Goal: Communication & Community: Share content

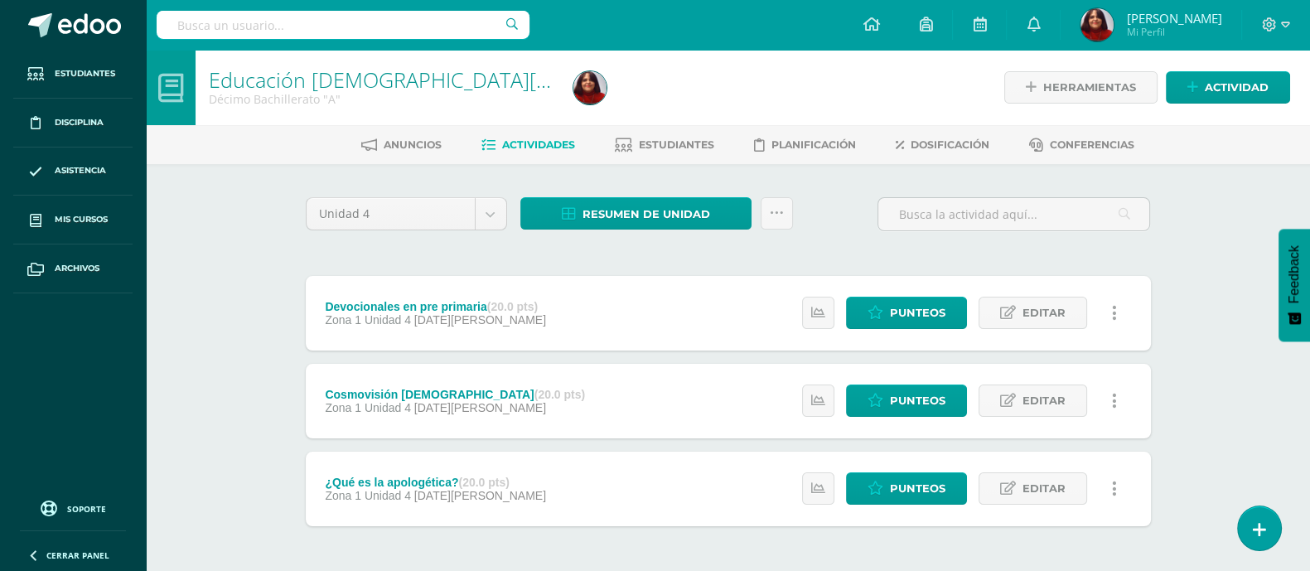
click at [1123, 394] on link at bounding box center [1115, 400] width 32 height 32
click at [1056, 506] on link "Eliminar" at bounding box center [1084, 505] width 170 height 26
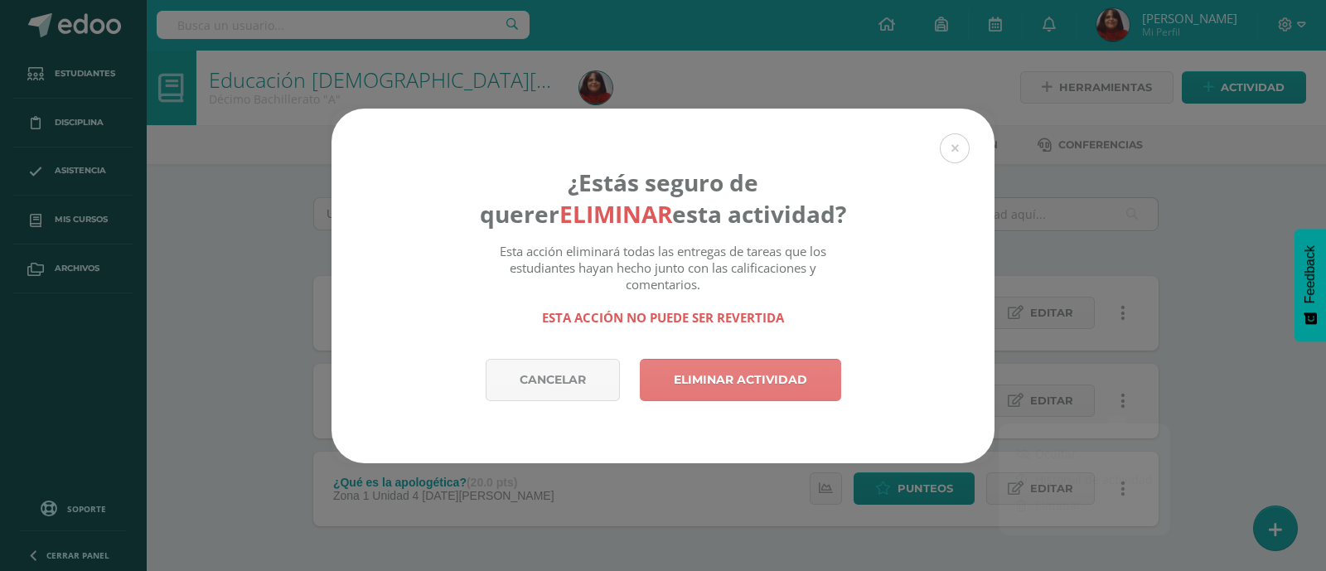
click at [732, 372] on link "Eliminar actividad" at bounding box center [740, 380] width 201 height 42
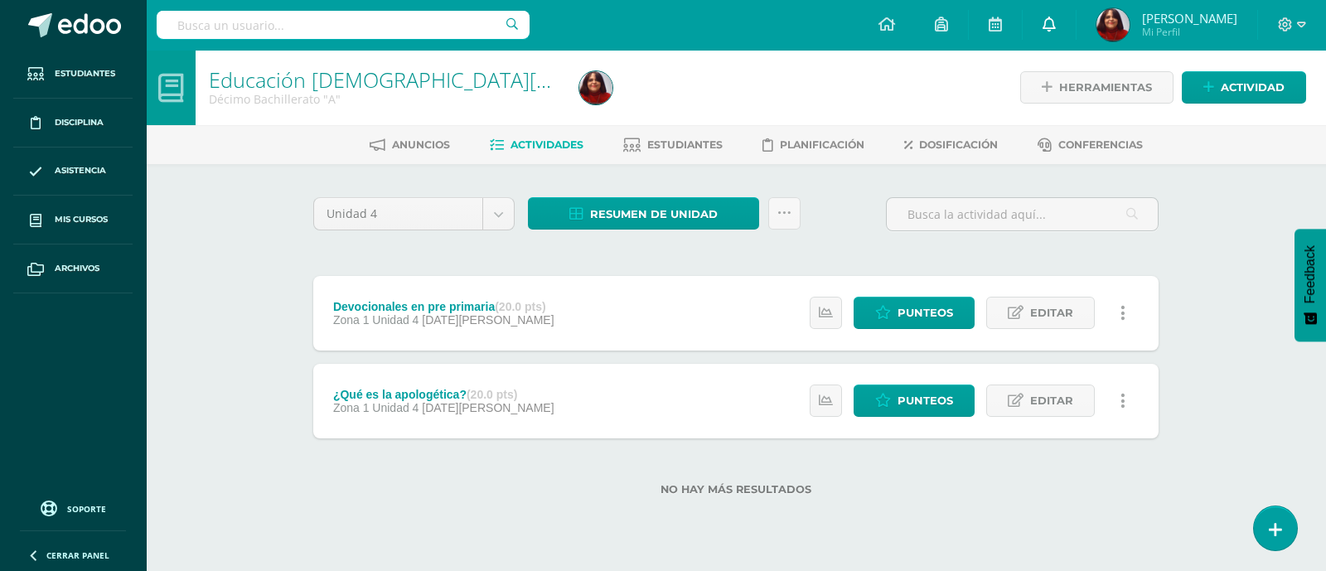
click at [1056, 31] on icon at bounding box center [1048, 24] width 13 height 15
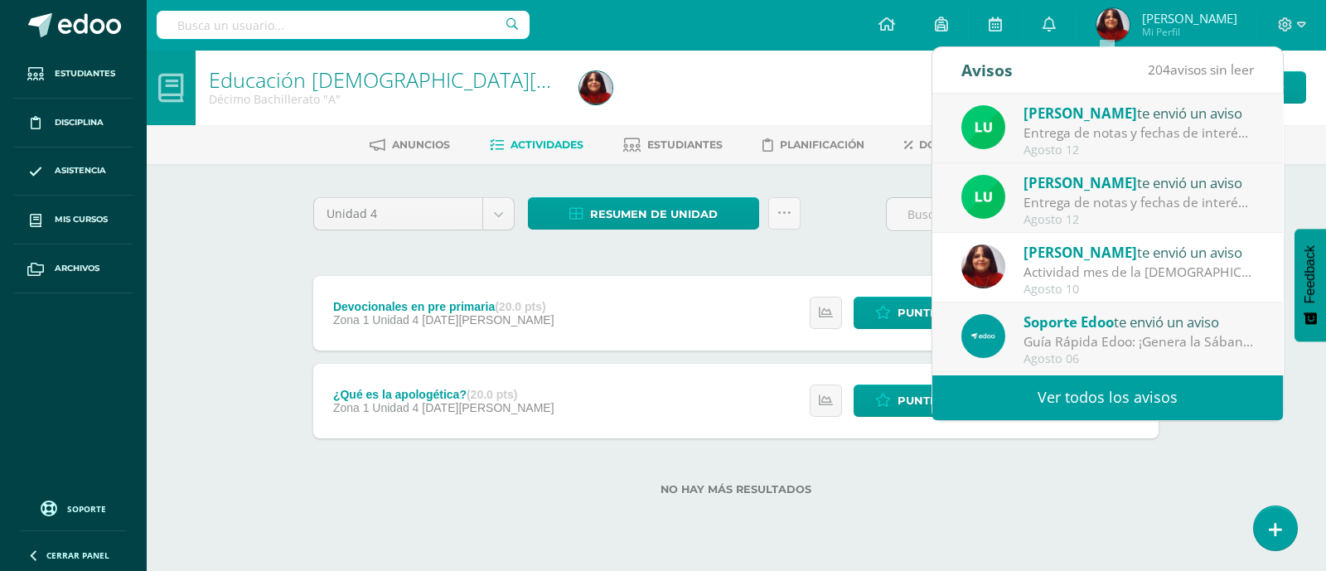
click at [1108, 395] on link "Ver todos los avisos" at bounding box center [1107, 397] width 350 height 46
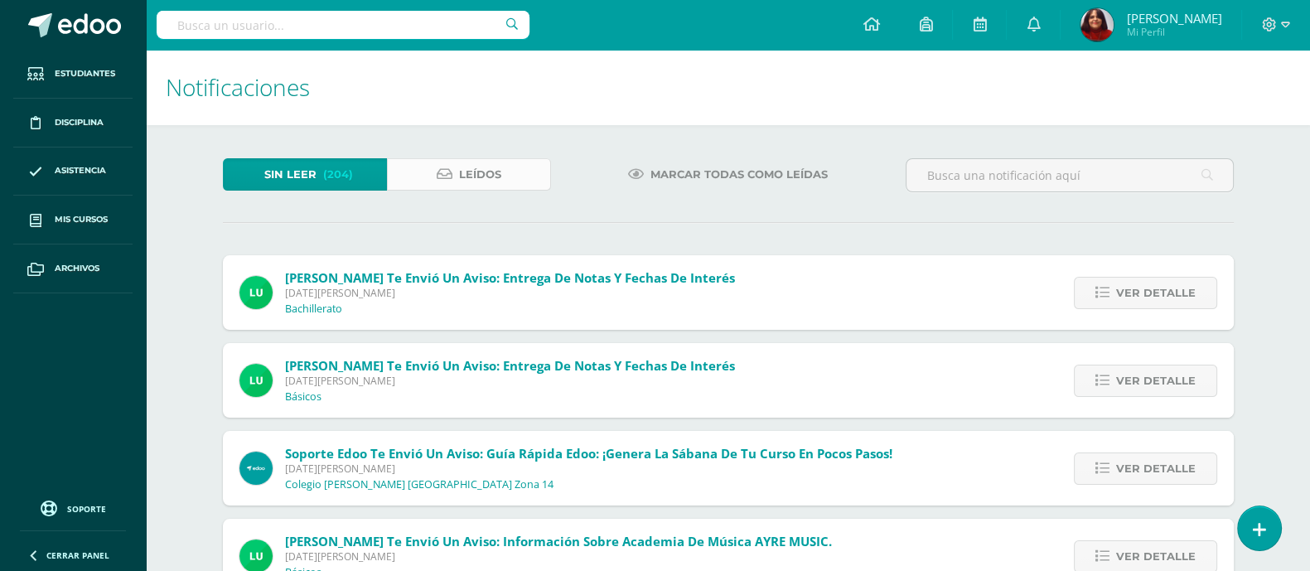
click at [457, 169] on link "Leídos" at bounding box center [469, 174] width 164 height 32
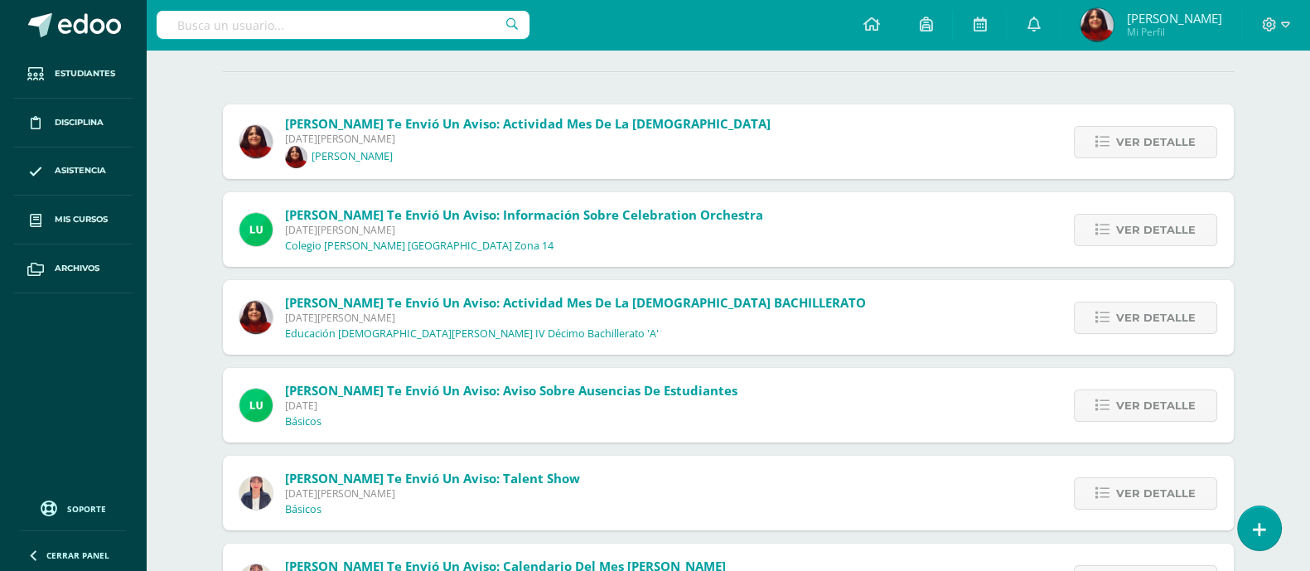
scroll to position [153, 0]
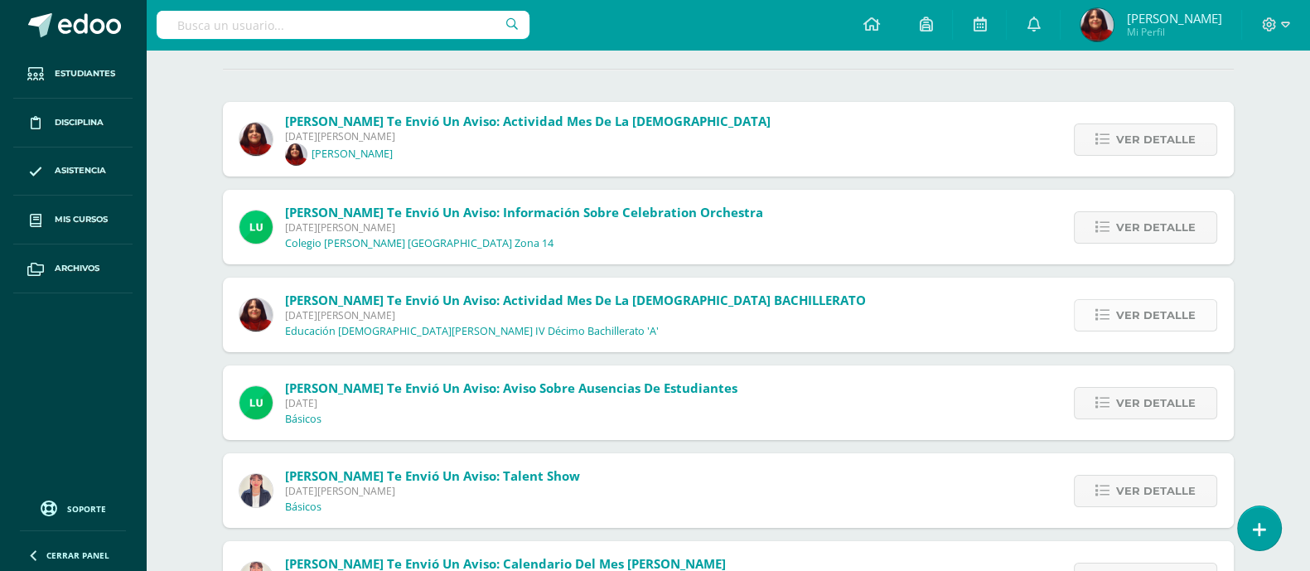
click at [1174, 300] on span "Ver detalle" at bounding box center [1156, 315] width 80 height 31
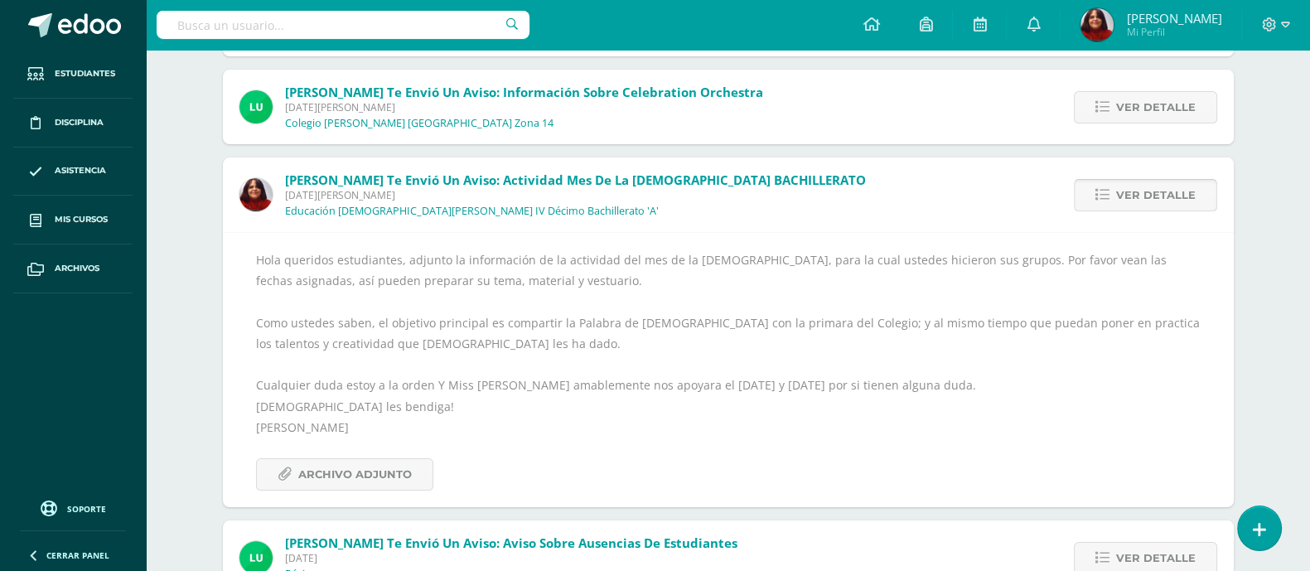
scroll to position [295, 0]
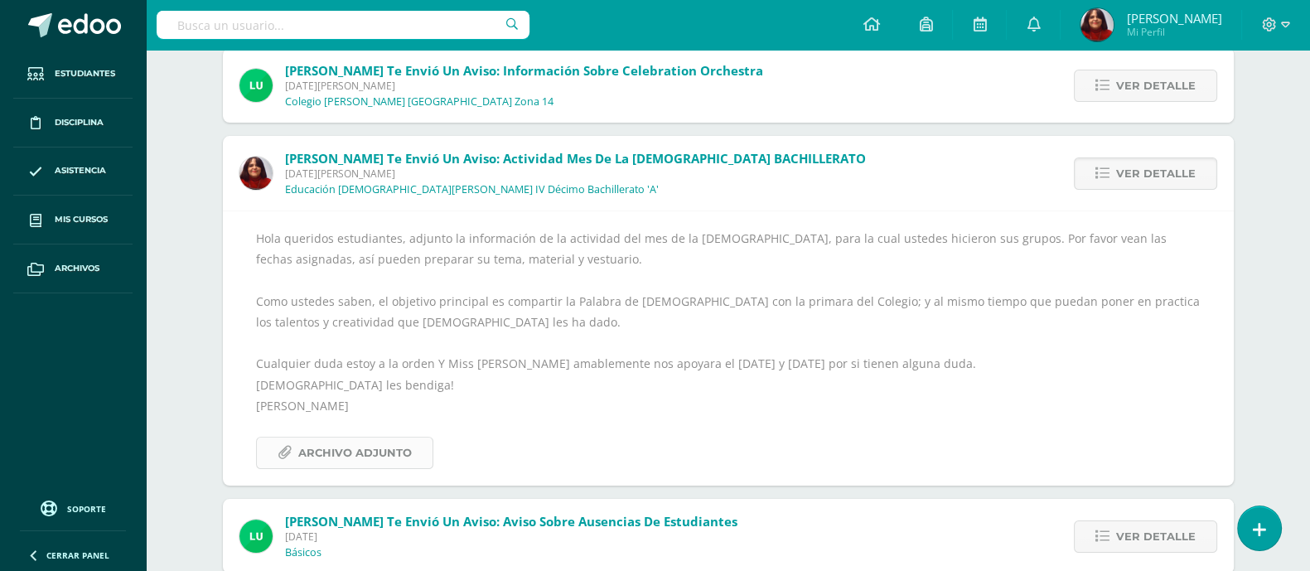
click at [334, 458] on span "Archivo Adjunto" at bounding box center [355, 452] width 114 height 31
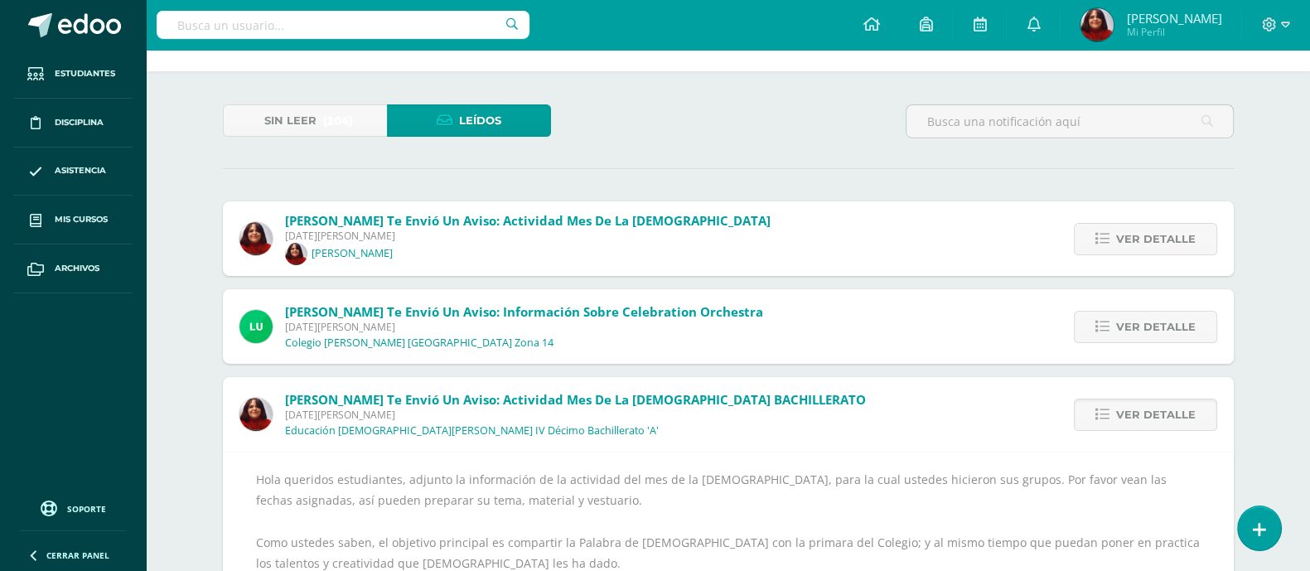
scroll to position [0, 0]
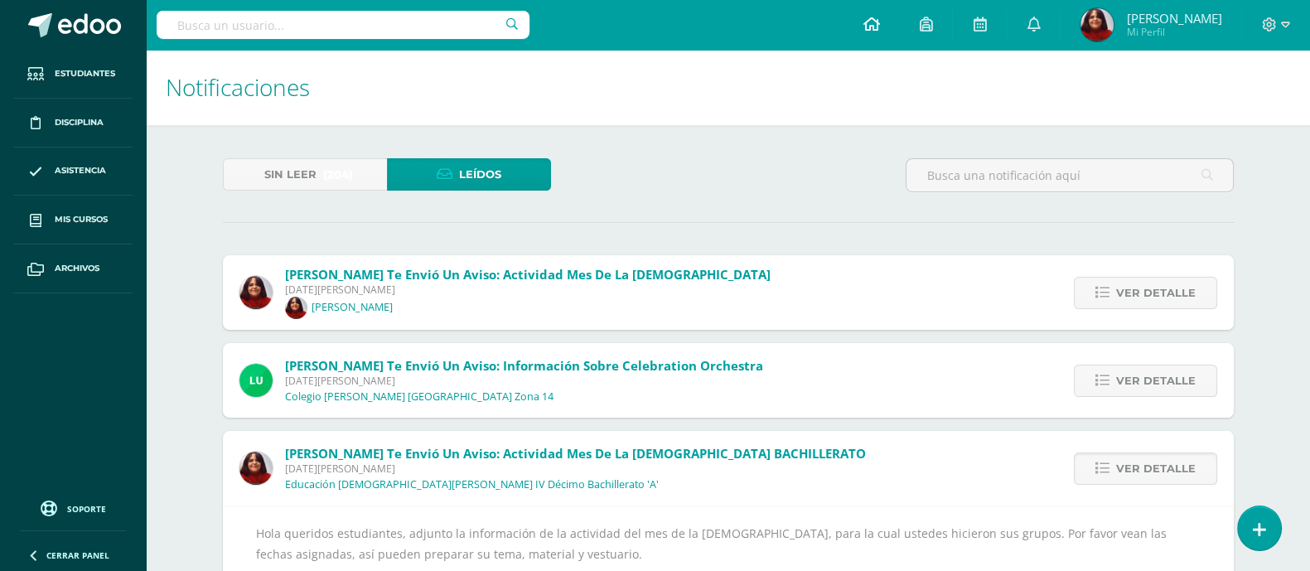
click at [879, 25] on icon at bounding box center [870, 24] width 17 height 15
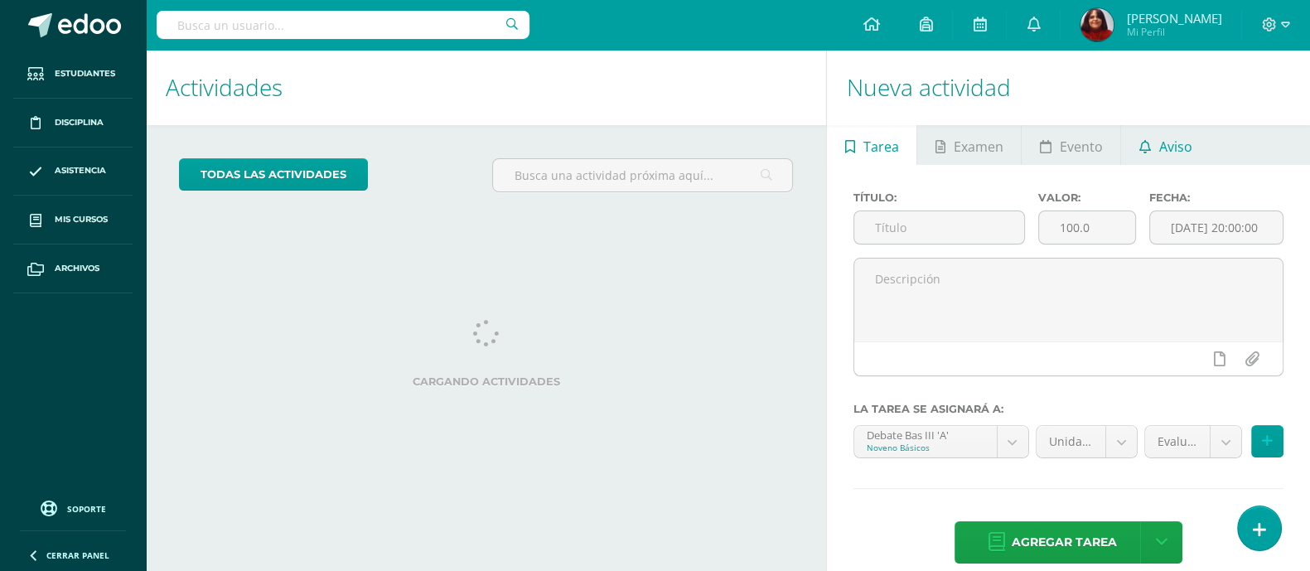
click at [1167, 147] on span "Aviso" at bounding box center [1175, 147] width 33 height 40
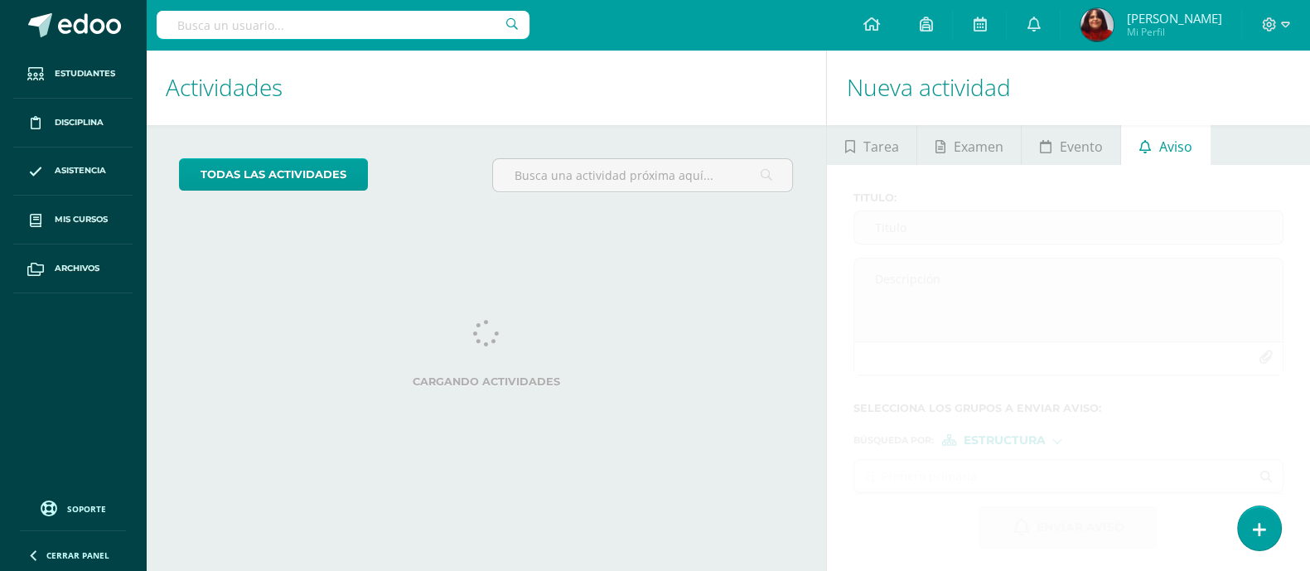
scroll to position [4, 0]
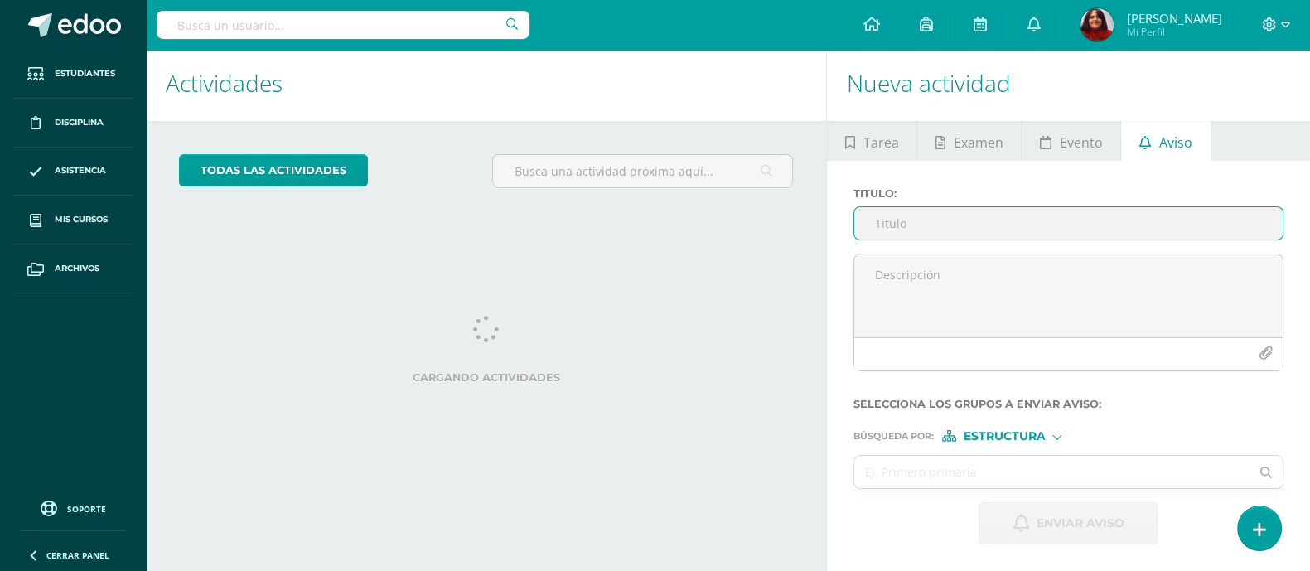
click at [947, 216] on input "Titulo :" at bounding box center [1068, 223] width 428 height 32
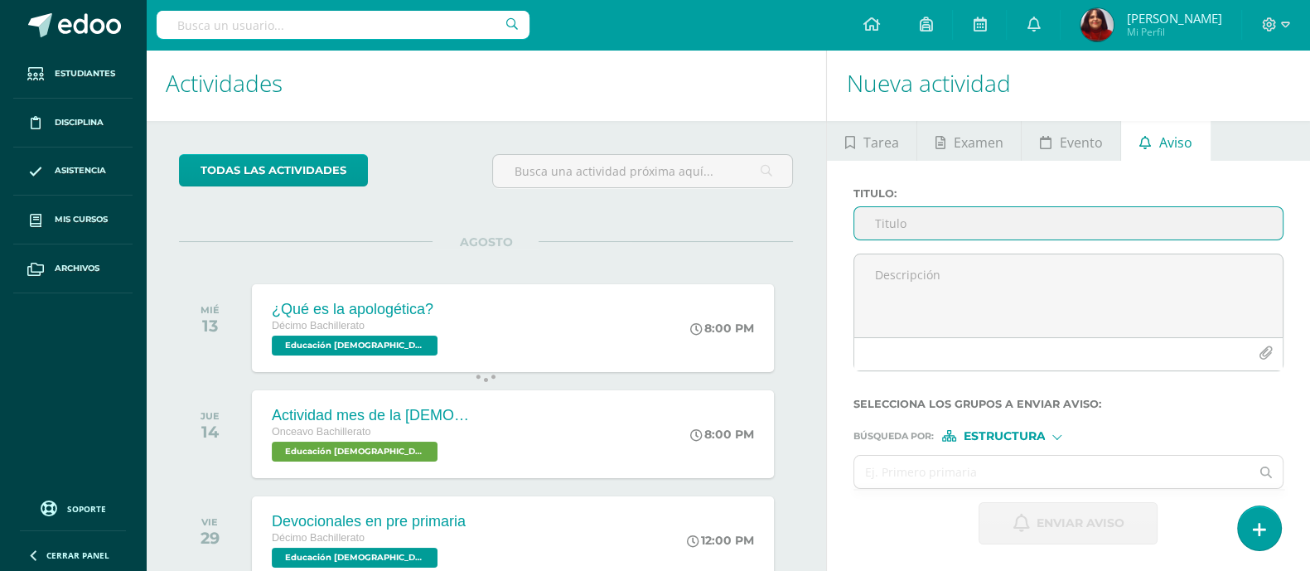
scroll to position [112, 0]
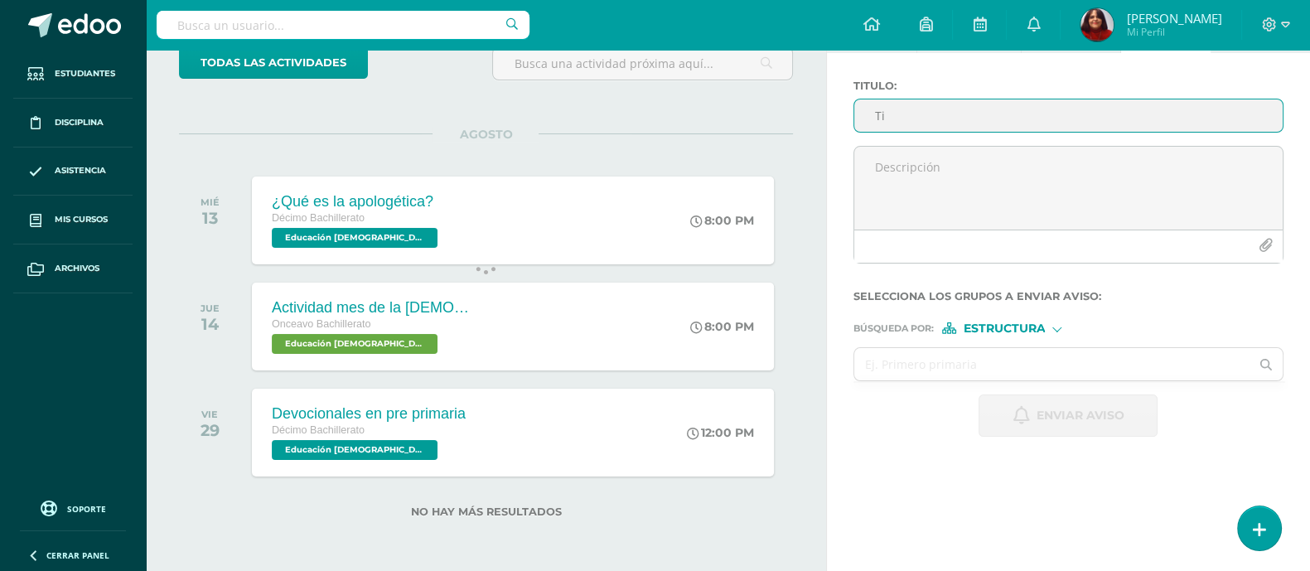
type input "T"
type input "H"
type input "D"
click at [895, 118] on input "DURACION DE DEVOCIONALES EN PRIMARIA" at bounding box center [1068, 115] width 428 height 32
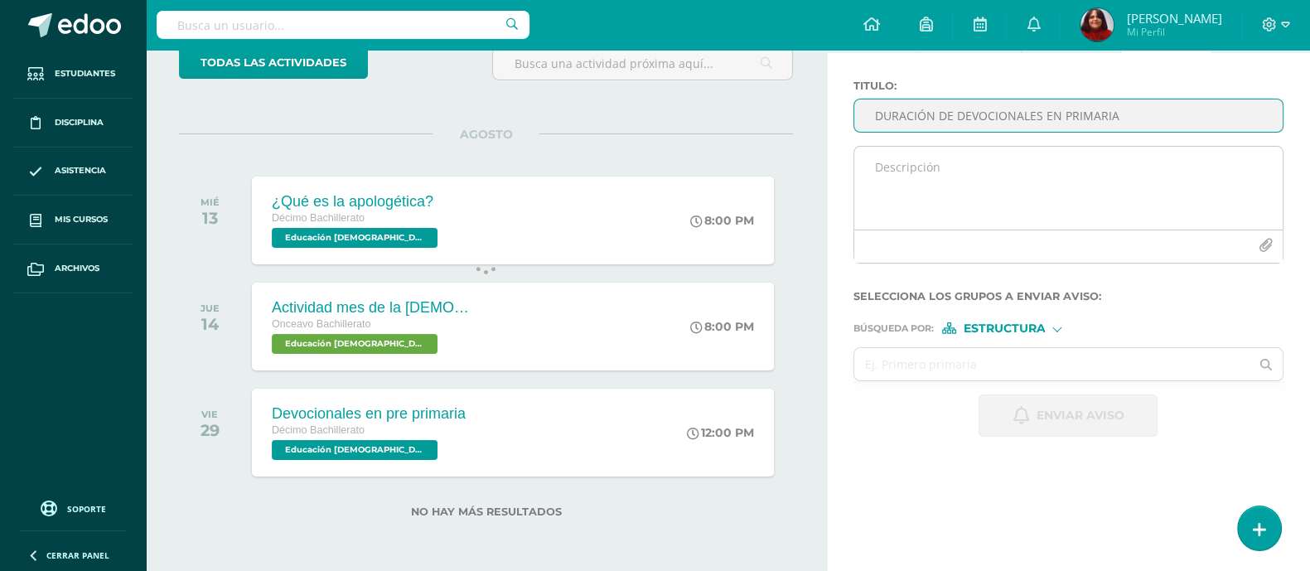
type input "DURACIÓN DE DEVOCIONALES EN PRIMARIA"
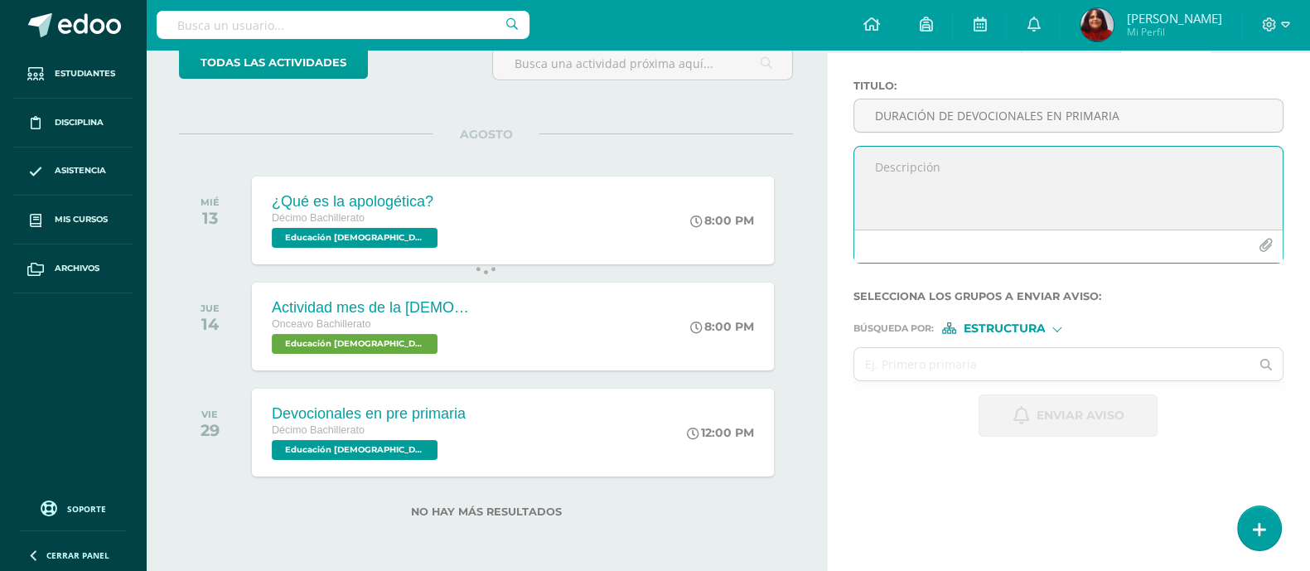
click at [918, 162] on textarea at bounding box center [1068, 188] width 428 height 83
type textarea "l"
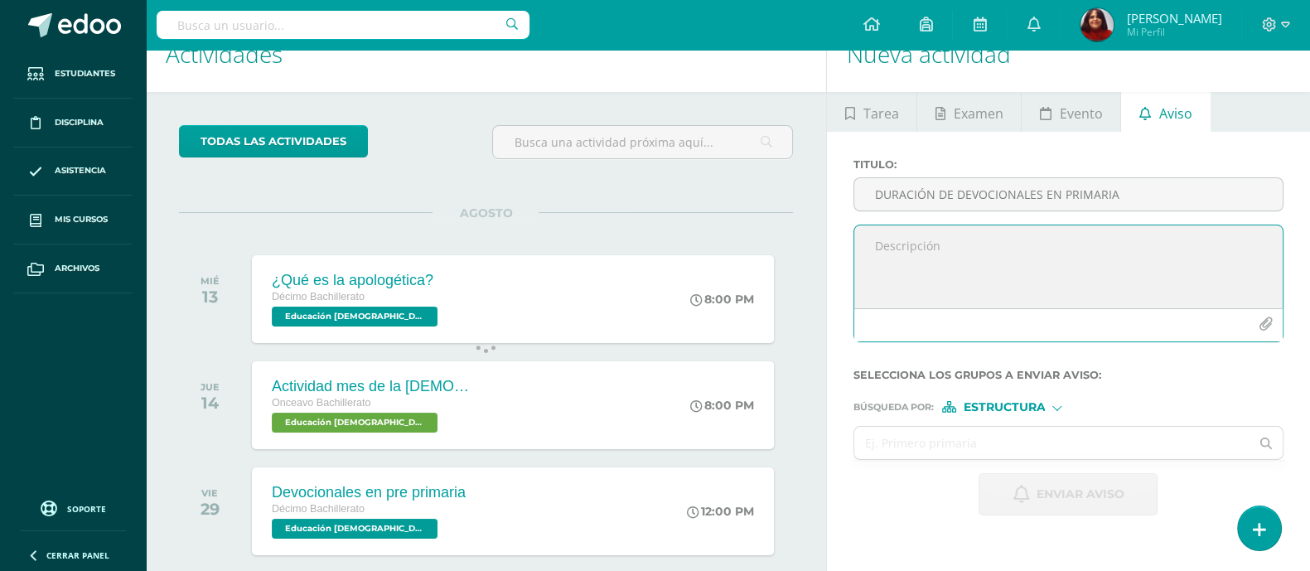
scroll to position [31, 0]
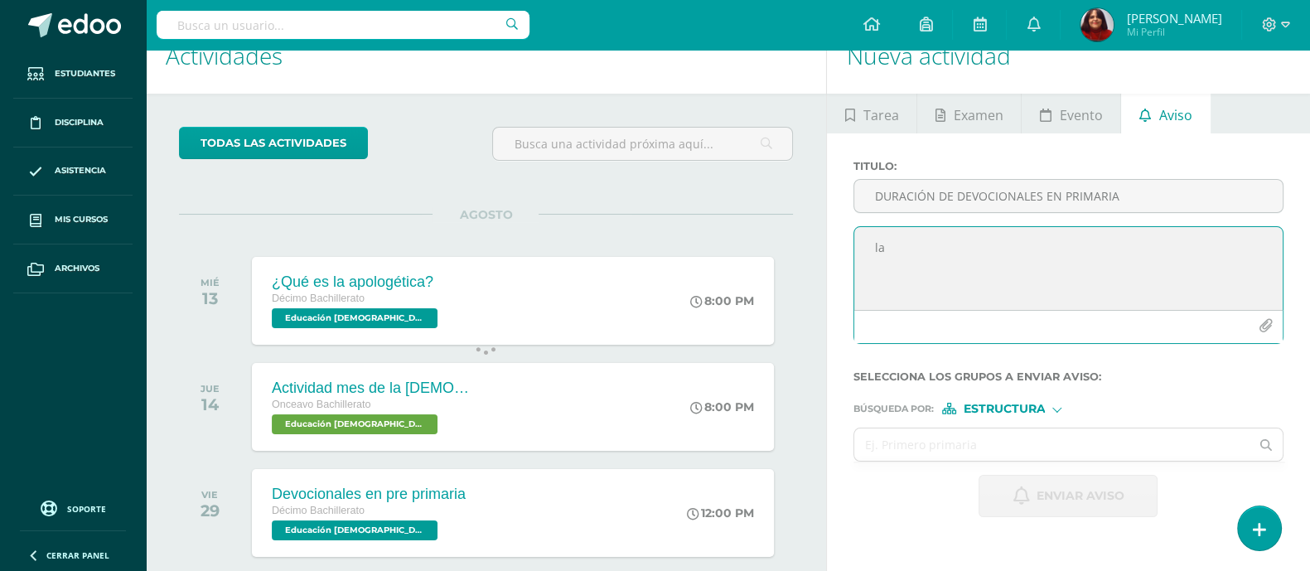
type textarea "l"
type textarea "P"
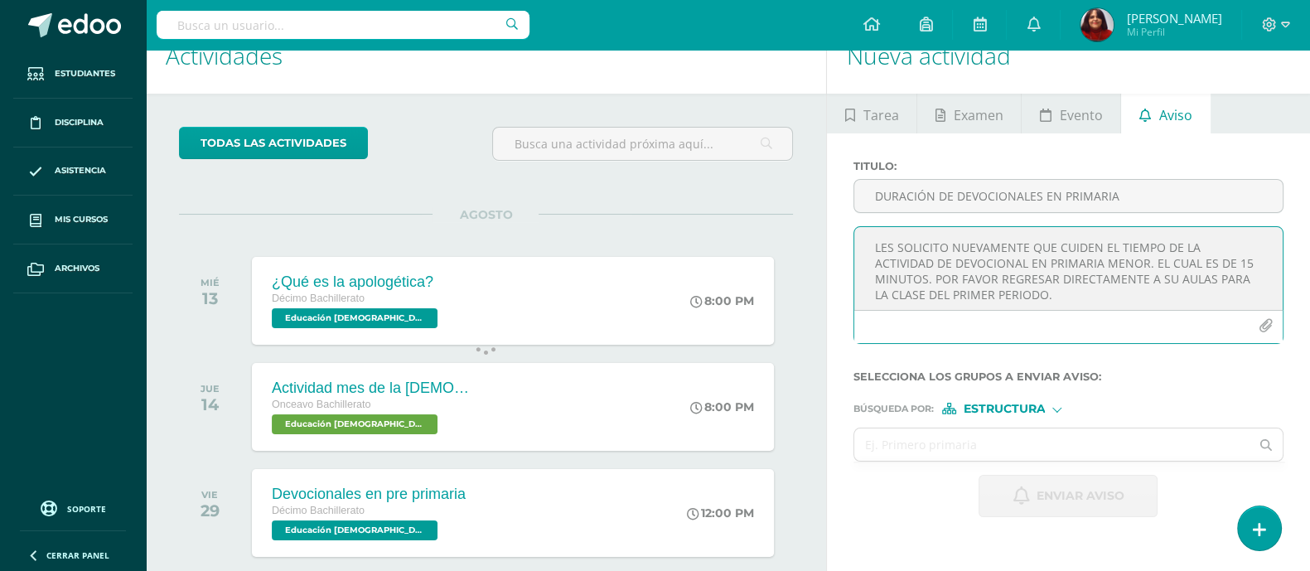
scroll to position [8, 0]
type textarea "LES SOLICITO NUEVAMENTE QUE CUIDEN EL TIEMPO DE LA ACTIVIDAD DE DEVOCIONAL EN P…"
click at [1058, 411] on div at bounding box center [1056, 408] width 7 height 7
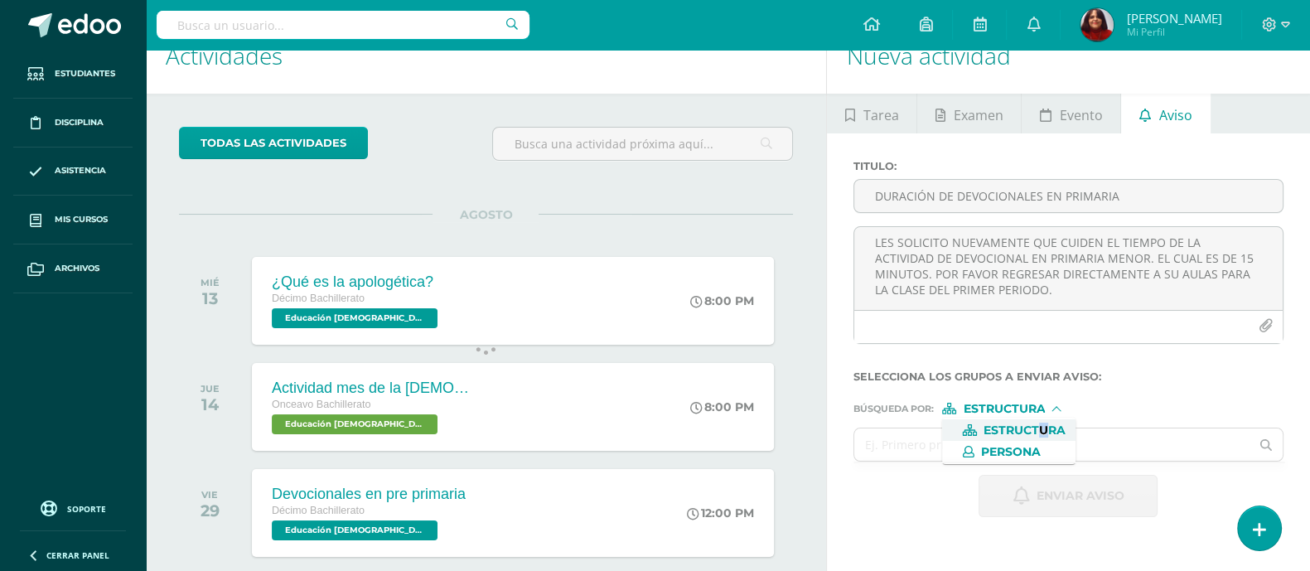
click at [1044, 422] on span "Estructura" at bounding box center [1008, 430] width 133 height 22
click at [988, 449] on input "text" at bounding box center [1051, 444] width 395 height 32
type input "DECIMO"
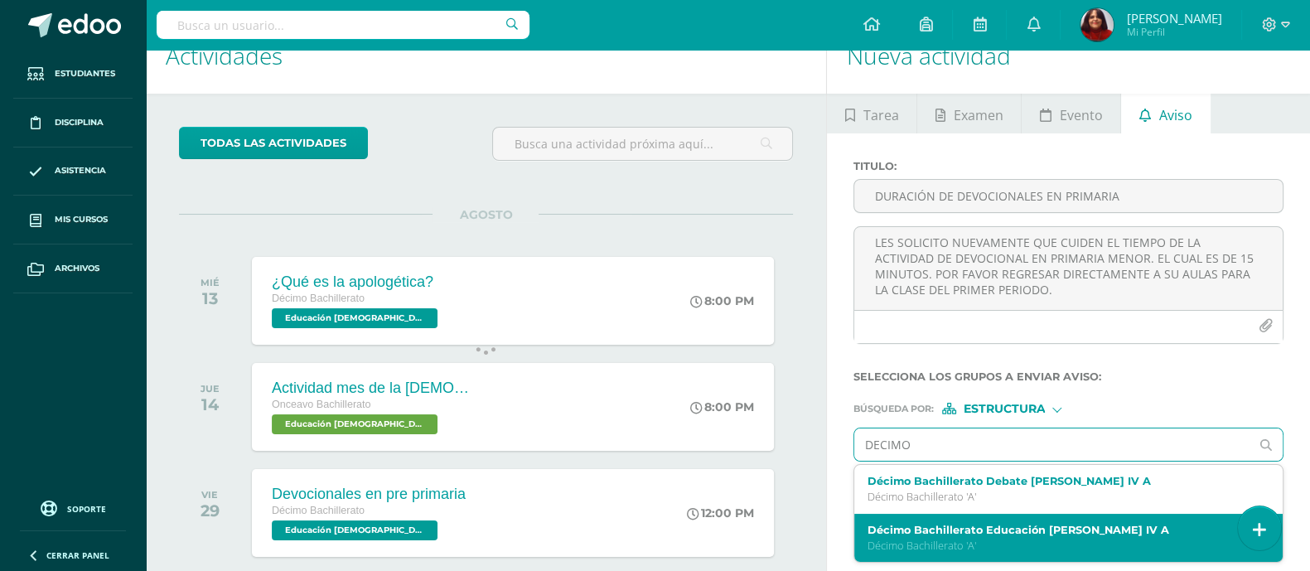
click at [936, 532] on label "Décimo Bachillerato Educación [PERSON_NAME] IV A" at bounding box center [1059, 530] width 385 height 12
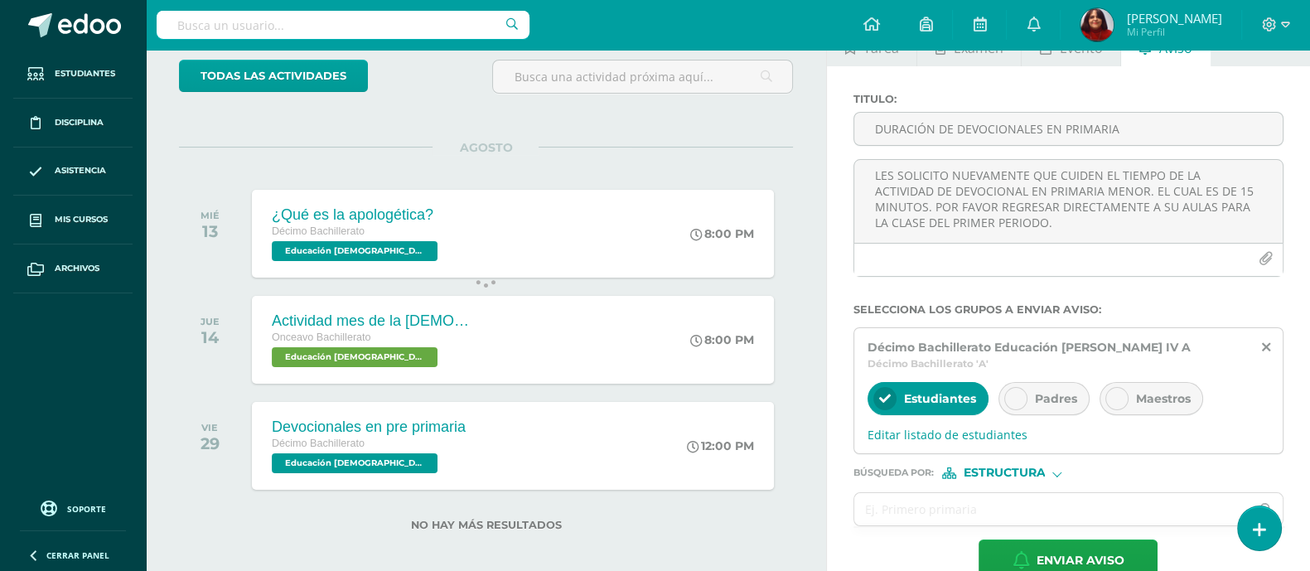
scroll to position [99, 0]
click at [872, 175] on textarea "LES SOLICITO NUEVAMENTE QUE CUIDEN EL TIEMPO DE LA ACTIVIDAD DE DEVOCIONAL EN P…" at bounding box center [1068, 201] width 428 height 83
click at [1121, 229] on textarea "LES SOLICITO NUEVAMENTE QUE CUIDEN EL TIEMPO DE LA ACTIVIDAD DE DEVOCIONAL EN P…" at bounding box center [1068, 201] width 428 height 83
click at [872, 181] on textarea "LES SOLICITO NUEVAMENTE QUE CUIDEN EL TIEMPO DE LA ACTIVIDAD DE DEVOCIONAL EN P…" at bounding box center [1068, 201] width 428 height 83
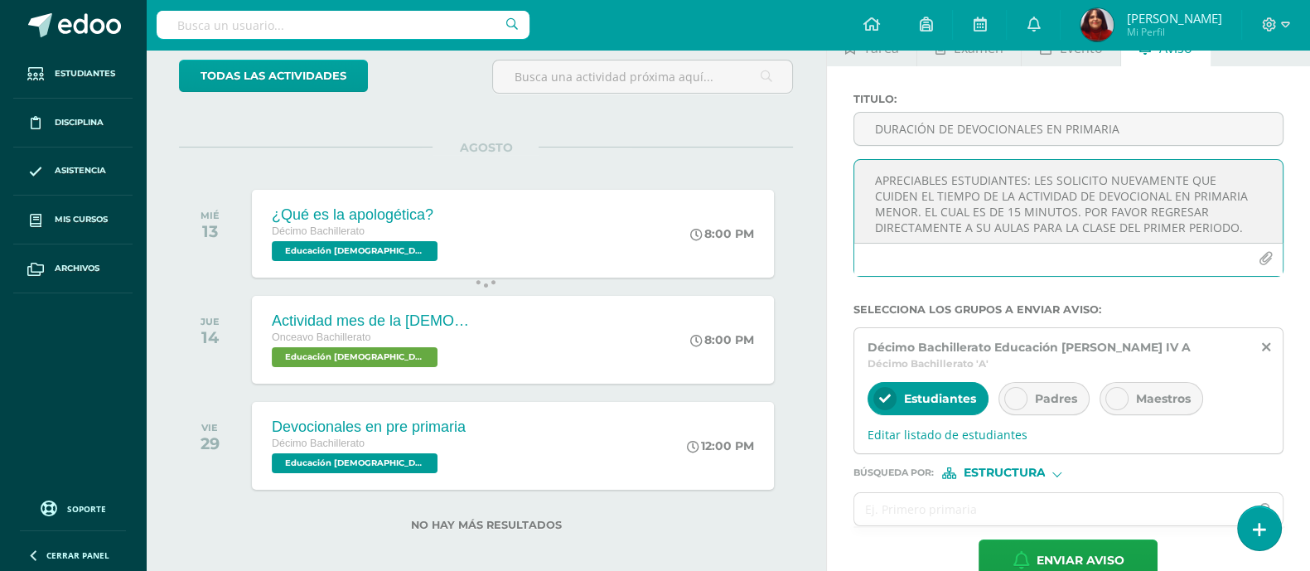
click at [924, 182] on textarea "APRECIABLES ESTUDIANTES: LES SOLICITO NUEVAMENTE QUE CUIDEN EL TIEMPO DE LA ACT…" at bounding box center [1068, 201] width 428 height 83
click at [1164, 228] on textarea "QUERIDOS ESTUDIANTES: LES SOLICITO NUEVAMENTE QUE CUIDEN EL TIEMPO DE LA ACTIVI…" at bounding box center [1068, 201] width 428 height 83
click at [903, 180] on textarea "QUERIDOS ESTUDIANTES: LES SOLICITO NUEVAMENTE QUE CUIDEN EL TIEMPO DE LA ACTIVI…" at bounding box center [1068, 201] width 428 height 83
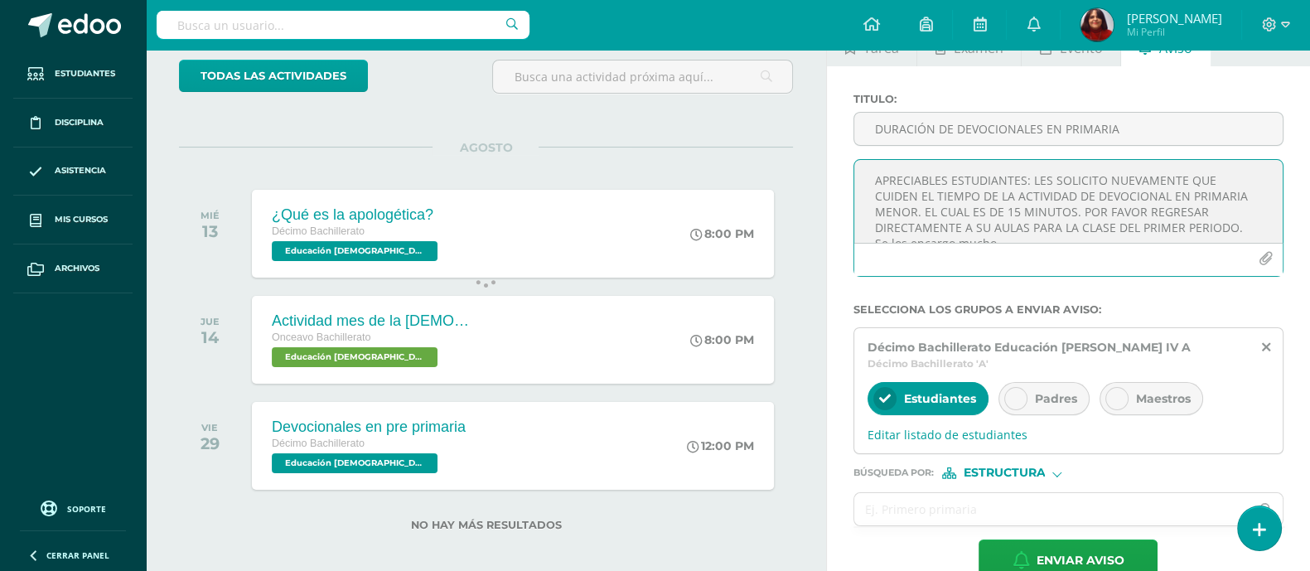
click at [1249, 229] on textarea "APRECIABLES ESTUDIANTES: LES SOLICITO NUEVAMENTE QUE CUIDEN EL TIEMPO DE LA ACT…" at bounding box center [1068, 201] width 428 height 83
click at [1239, 184] on textarea "APRECIABLES ESTUDIANTES: LES SOLICITO NUEVAMENTE QUE CUIDEN EL TIEMPO DE LA ACT…" at bounding box center [1068, 201] width 428 height 83
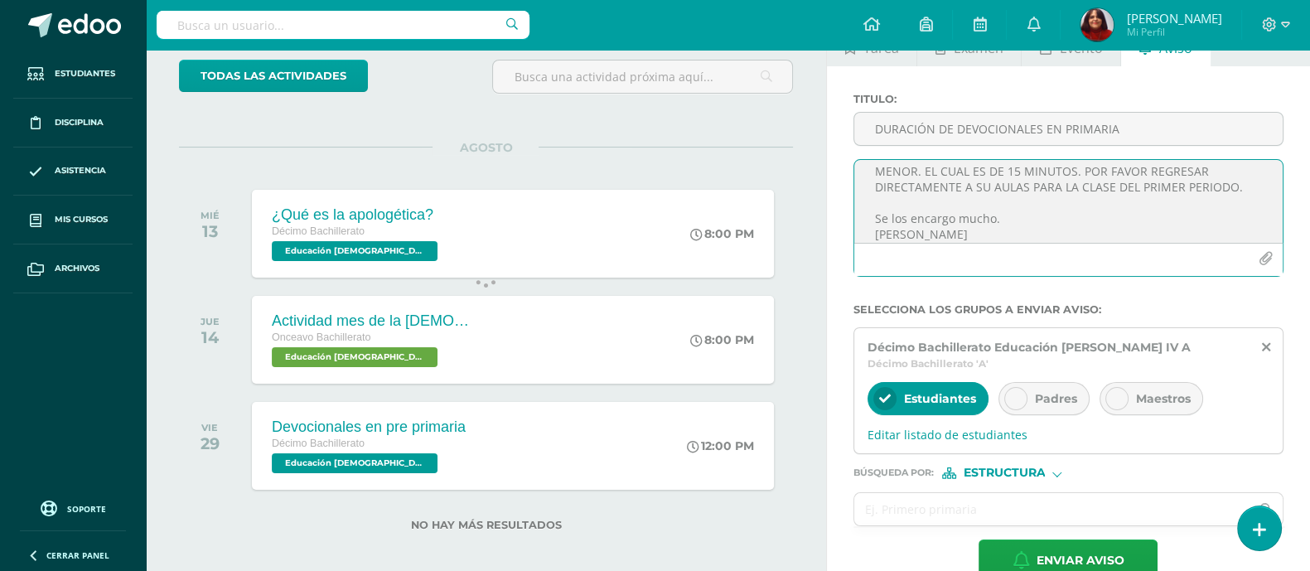
scroll to position [75, 0]
click at [1030, 167] on textarea "APRECIABLES ESTUDIANTES: LES SOLICITO NUEVAMENTE QUE CUIDEN EL TIEMPO DE LA ACT…" at bounding box center [1068, 201] width 428 height 83
click at [1032, 167] on textarea "APRECIABLES ESTUDIANTES: LES SOLICITO NUEVAMENTE QUE CUIDEN EL TIEMPO DE LA ACT…" at bounding box center [1068, 201] width 428 height 83
click at [1029, 172] on textarea "APRECIABLES ESTUDIANTES: LES SOLICITO NUEVAMENTE QUE CUIDEN EL TIEMPO DE LA ACT…" at bounding box center [1068, 201] width 428 height 83
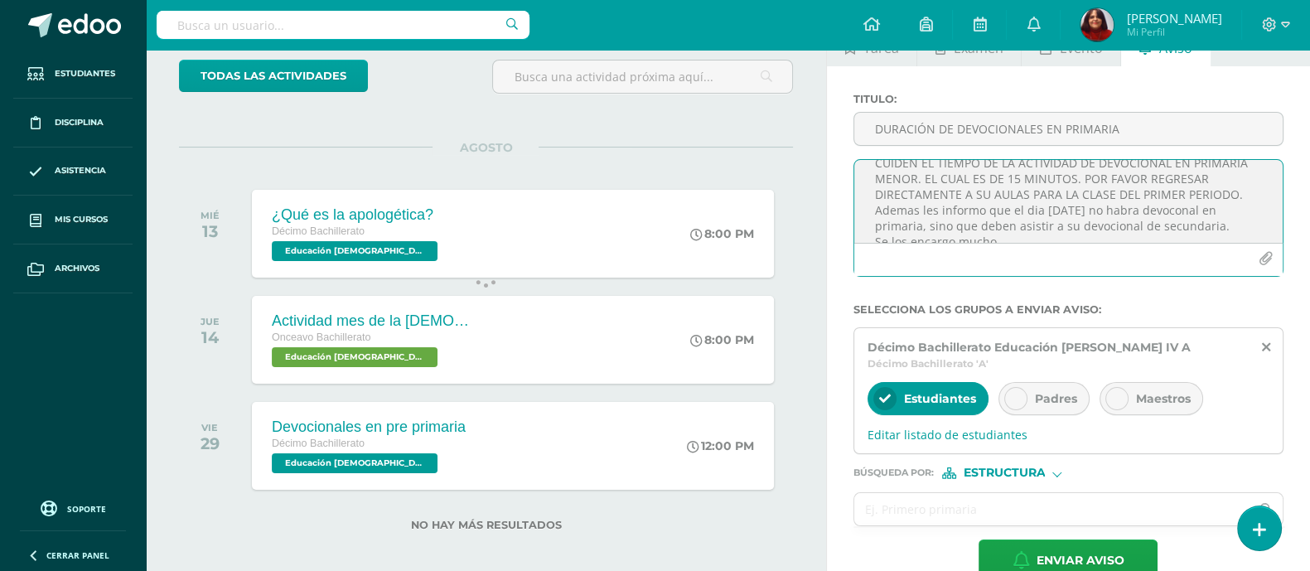
click at [1026, 210] on textarea "APRECIABLES ESTUDIANTES: LES SOLICITO NUEVAMENTE QUE CUIDEN EL TIEMPO DE LA ACT…" at bounding box center [1068, 201] width 428 height 83
click at [1123, 210] on textarea "APRECIABLES ESTUDIANTES: LES SOLICITO NUEVAMENTE QUE CUIDEN EL TIEMPO DE LA ACT…" at bounding box center [1068, 201] width 428 height 83
click at [1150, 208] on textarea "APRECIABLES ESTUDIANTES: LES SOLICITO NUEVAMENTE QUE CUIDEN EL TIEMPO DE LA ACT…" at bounding box center [1068, 201] width 428 height 83
click at [1164, 209] on textarea "APRECIABLES ESTUDIANTES: LES SOLICITO NUEVAMENTE QUE CUIDEN EL TIEMPO DE LA ACT…" at bounding box center [1068, 201] width 428 height 83
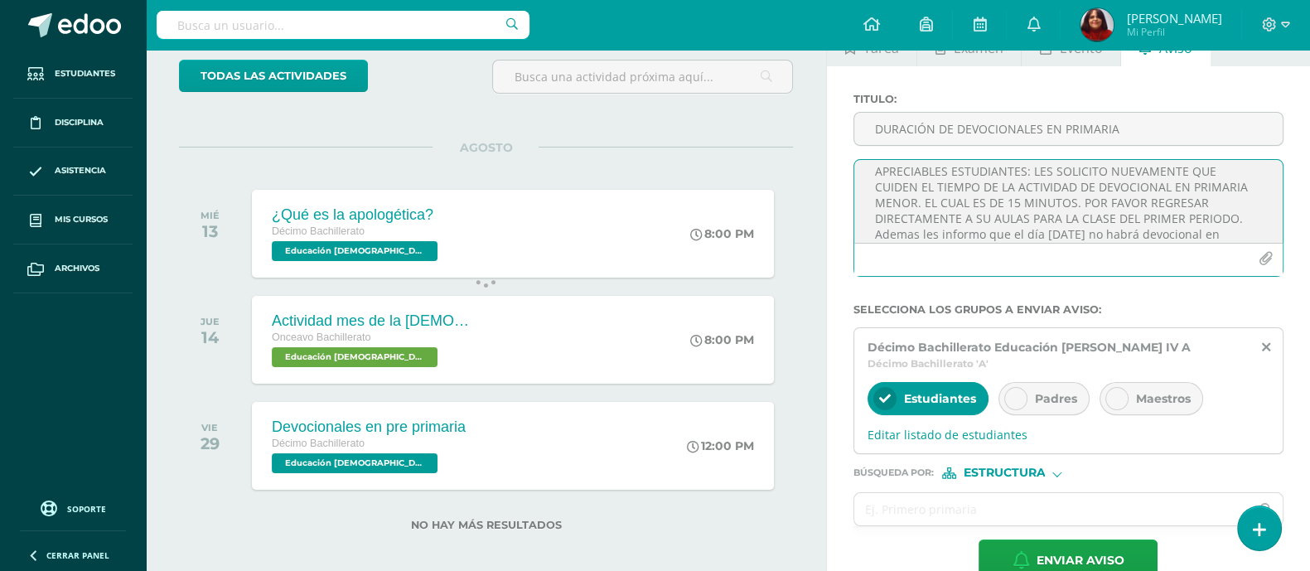
scroll to position [0, 0]
click at [1031, 173] on textarea "APRECIABLES ESTUDIANTES: LES SOLICITO NUEVAMENTE QUE CUIDEN EL TIEMPO DE LA ACT…" at bounding box center [1068, 201] width 428 height 83
click at [1105, 209] on textarea "APRECIABLES ESTUDIANTES: LES SOLICITO NUEVAMENTE QUE CUIDEN EL TIEMPO DE LA ACT…" at bounding box center [1068, 201] width 428 height 83
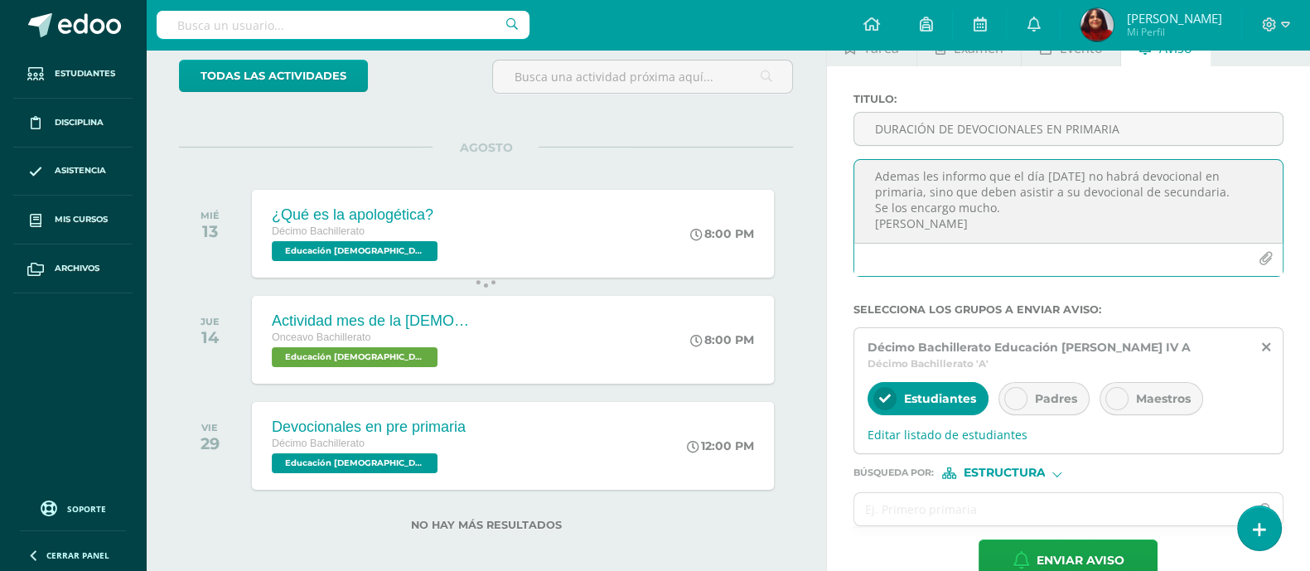
click at [1015, 176] on textarea "APRECIABLES ESTUDIANTES: LES SOLICITO NUEVAMENTE QUE CUIDEN EL TIEMPO DE LA ACT…" at bounding box center [1068, 201] width 428 height 83
click at [1015, 173] on textarea "APRECIABLES ESTUDIANTES: LES SOLICITO NUEVAMENTE QUE CUIDEN EL TIEMPO DE LA ACT…" at bounding box center [1068, 201] width 428 height 83
click at [1007, 179] on textarea "APRECIABLES ESTUDIANTES: LES SOLICITO NUEVAMENTE QUE CUIDEN EL TIEMPO DE LA ACT…" at bounding box center [1068, 201] width 428 height 83
click at [1007, 180] on textarea "APRECIABLES ESTUDIANTES: LES SOLICITO NUEVAMENTE QUE CUIDEN EL TIEMPO DE LA ACT…" at bounding box center [1068, 201] width 428 height 83
click at [1041, 172] on textarea "APRECIABLES ESTUDIANTES: LES SOLICITO NUEVAMENTE QUE CUIDEN EL TIEMPO DE LA ACT…" at bounding box center [1068, 201] width 428 height 83
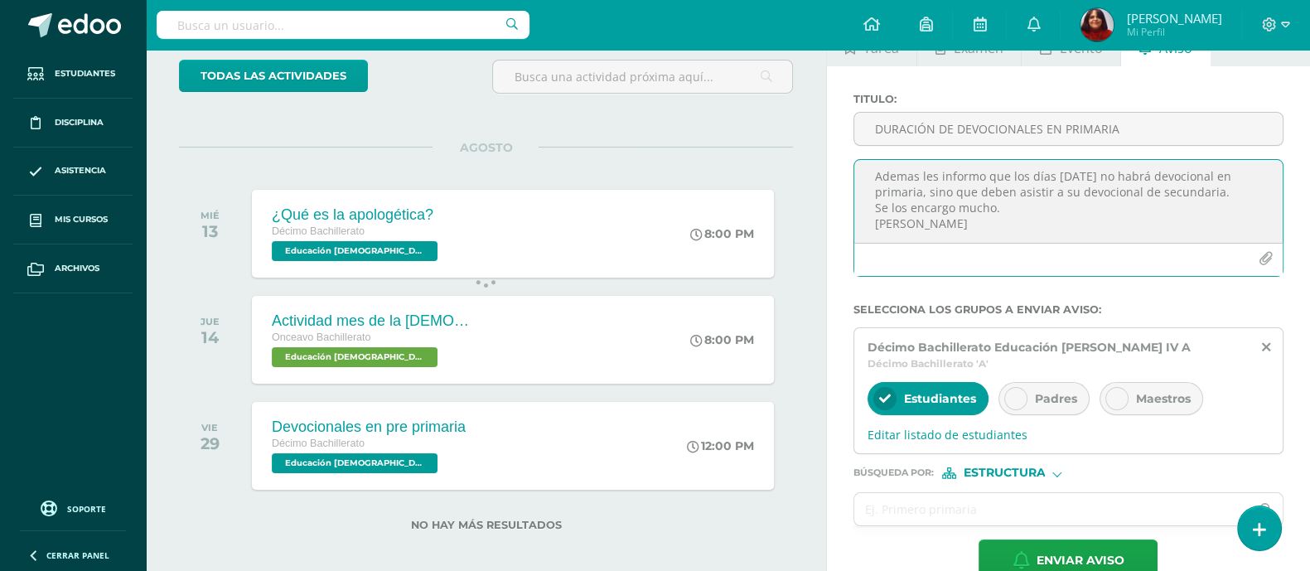
click at [1073, 176] on textarea "APRECIABLES ESTUDIANTES: LES SOLICITO NUEVAMENTE QUE CUIDEN EL TIEMPO DE LA ACT…" at bounding box center [1068, 201] width 428 height 83
click at [1163, 234] on textarea "APRECIABLES ESTUDIANTES: LES SOLICITO NUEVAMENTE QUE CUIDEN EL TIEMPO DE LA ACT…" at bounding box center [1068, 201] width 428 height 83
click at [1229, 189] on textarea "APRECIABLES ESTUDIANTES: LES SOLICITO NUEVAMENTE QUE CUIDEN EL TIEMPO DE LA ACT…" at bounding box center [1068, 201] width 428 height 83
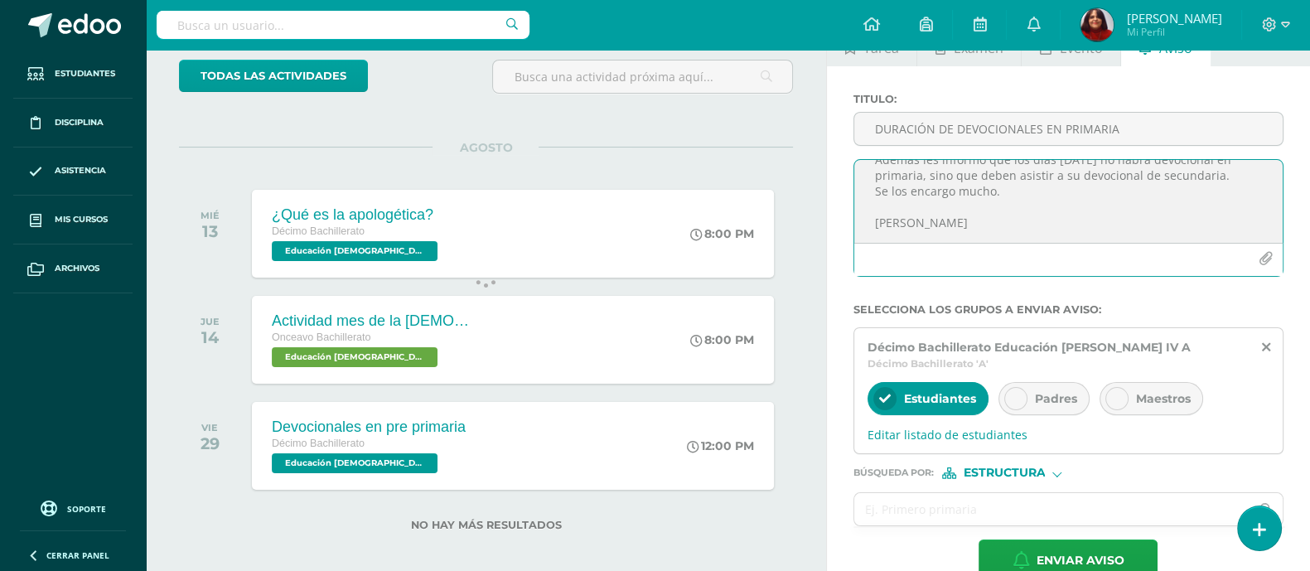
click at [1030, 172] on textarea "APRECIABLES ESTUDIANTES: LES SOLICITO NUEVAMENTE QUE CUIDEN EL TIEMPO DE LA ACT…" at bounding box center [1068, 201] width 428 height 83
click at [1066, 186] on textarea "APRECIABLES ESTUDIANTES: LES SOLICITO NUEVAMENTE QUE CUIDEN EL TIEMPO DE LA ACT…" at bounding box center [1068, 201] width 428 height 83
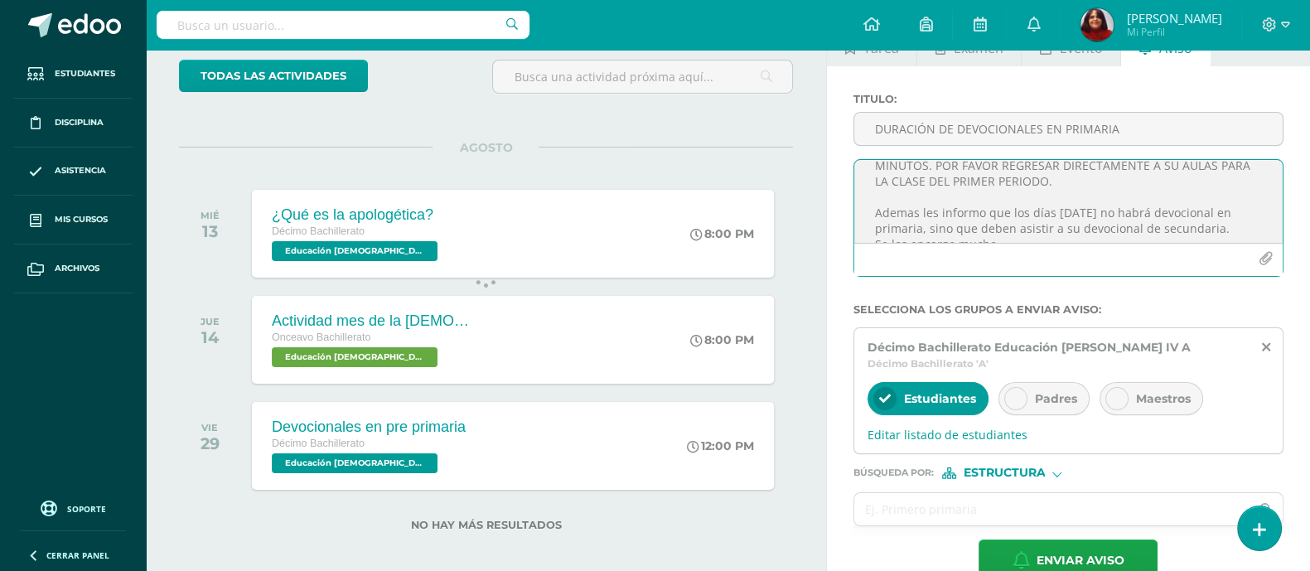
scroll to position [104, 0]
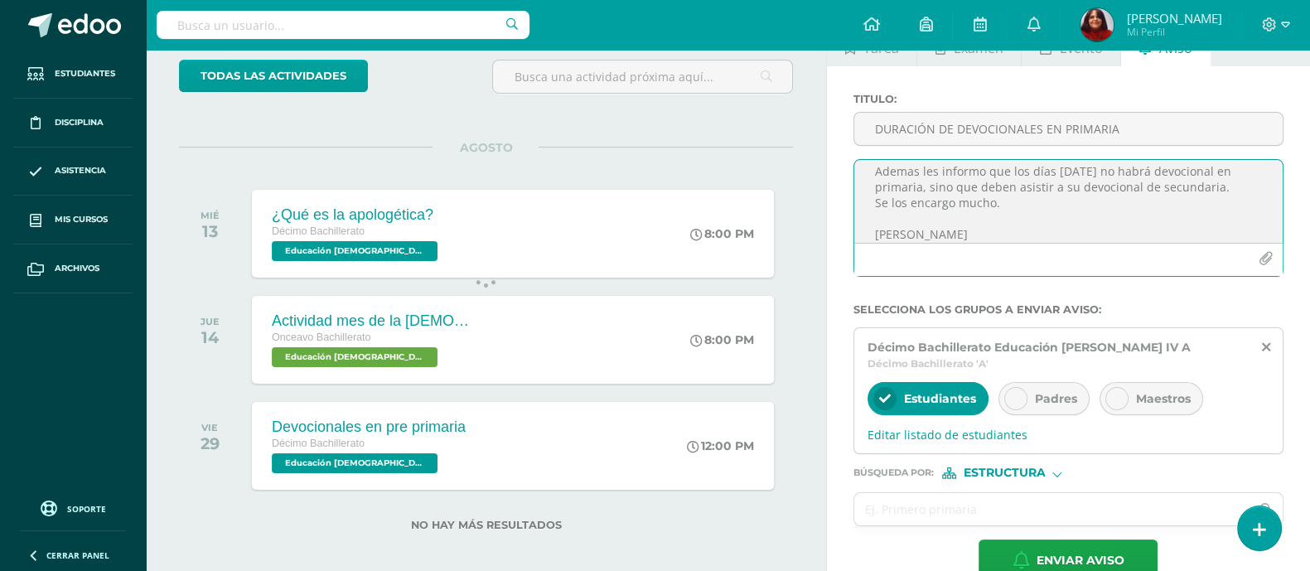
click at [1046, 196] on textarea "APRECIABLES ESTUDIANTES: LES SOLICITO NUEVAMENTE QUE CUIDEN EL TIEMPO DE LA ACT…" at bounding box center [1068, 201] width 428 height 83
click at [1013, 206] on textarea "APRECIABLES ESTUDIANTES: LES SOLICITO NUEVAMENTE QUE CUIDEN EL TIEMPO DE LA ACT…" at bounding box center [1068, 201] width 428 height 83
click at [1012, 206] on textarea "APRECIABLES ESTUDIANTES: LES SOLICITO NUEVAMENTE QUE CUIDEN EL TIEMPO DE LA ACT…" at bounding box center [1068, 201] width 428 height 83
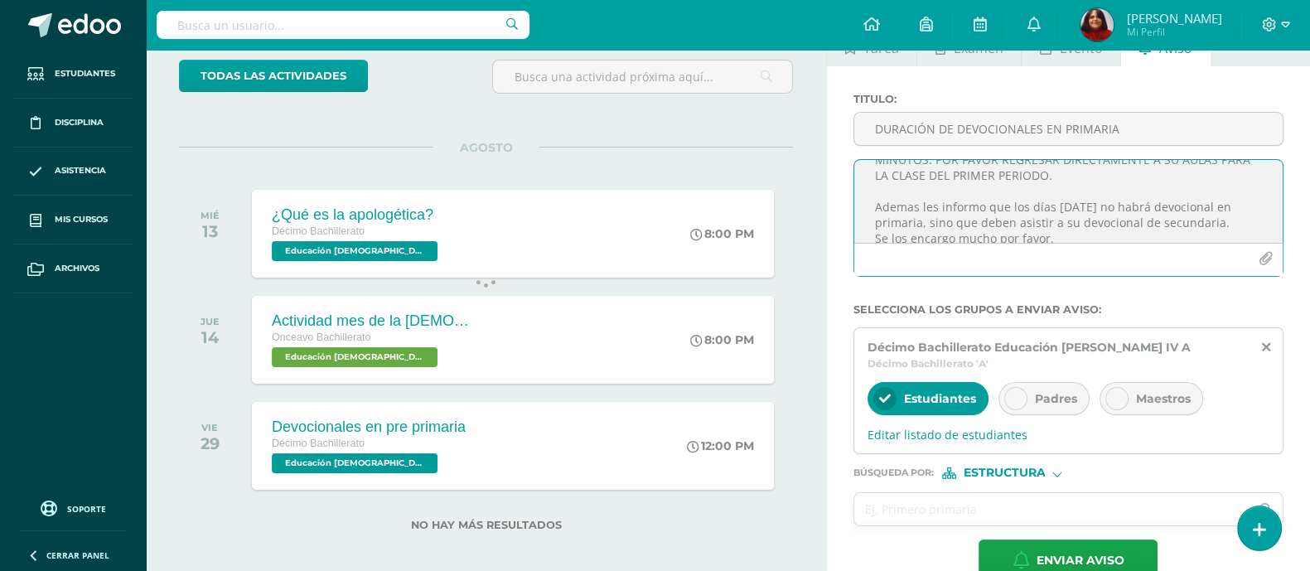
scroll to position [82, 0]
drag, startPoint x: 1102, startPoint y: 192, endPoint x: 1210, endPoint y: 194, distance: 107.7
click at [1210, 194] on textarea "APRECIABLES ESTUDIANTES: LES SOLICITO NUEVAMENTE QUE CUIDEN EL TIEMPO DE LA ACT…" at bounding box center [1068, 201] width 428 height 83
click at [1177, 228] on textarea "APRECIABLES ESTUDIANTES: LES SOLICITO NUEVAMENTE QUE CUIDEN EL TIEMPO DE LA ACT…" at bounding box center [1068, 201] width 428 height 83
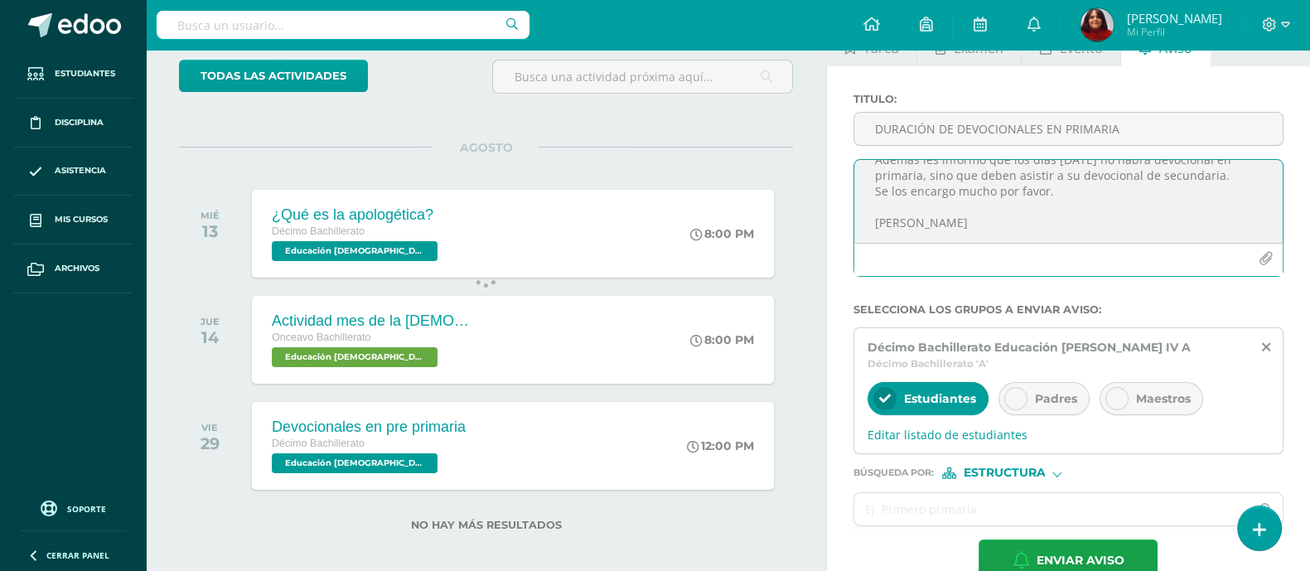
scroll to position [148, 0]
type textarea "APRECIABLES ESTUDIANTES: LES SOLICITO NUEVAMENTE QUE CUIDEN EL TIEMPO DE LA ACT…"
click at [1048, 389] on div "Padres" at bounding box center [1043, 398] width 91 height 33
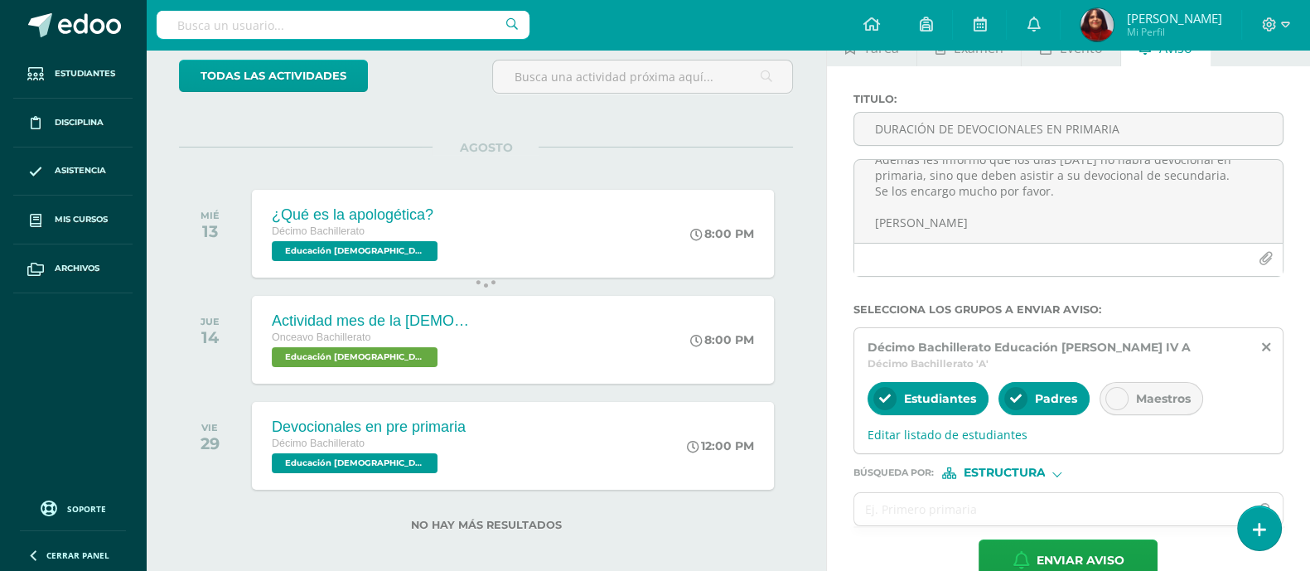
click at [1157, 391] on span "Maestros" at bounding box center [1163, 398] width 55 height 15
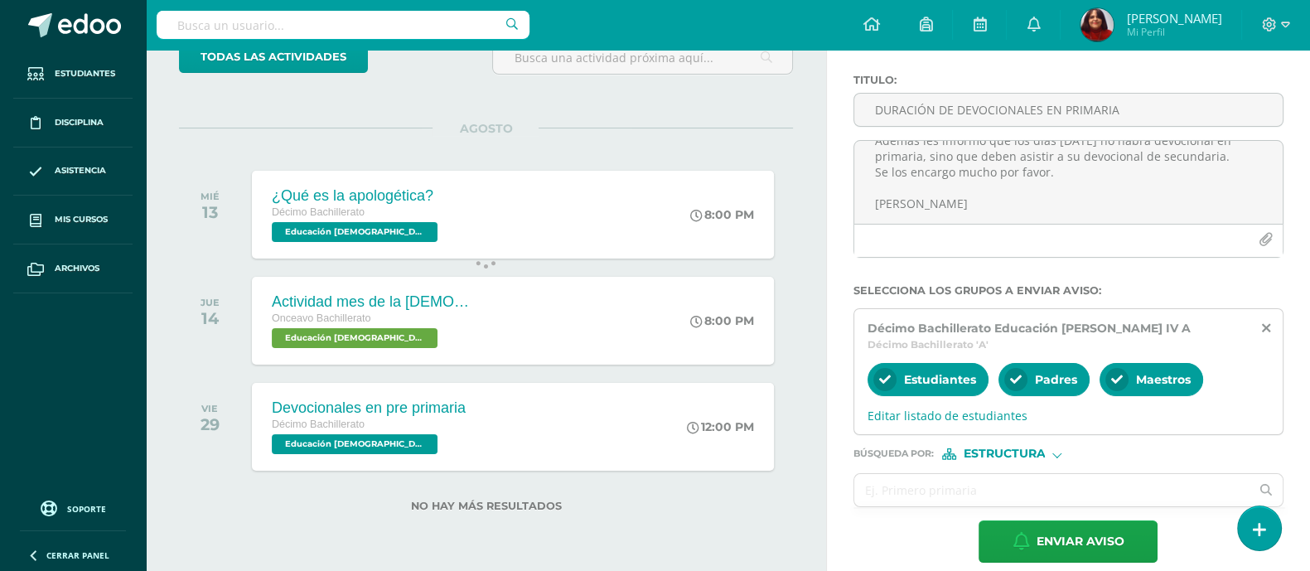
scroll to position [135, 0]
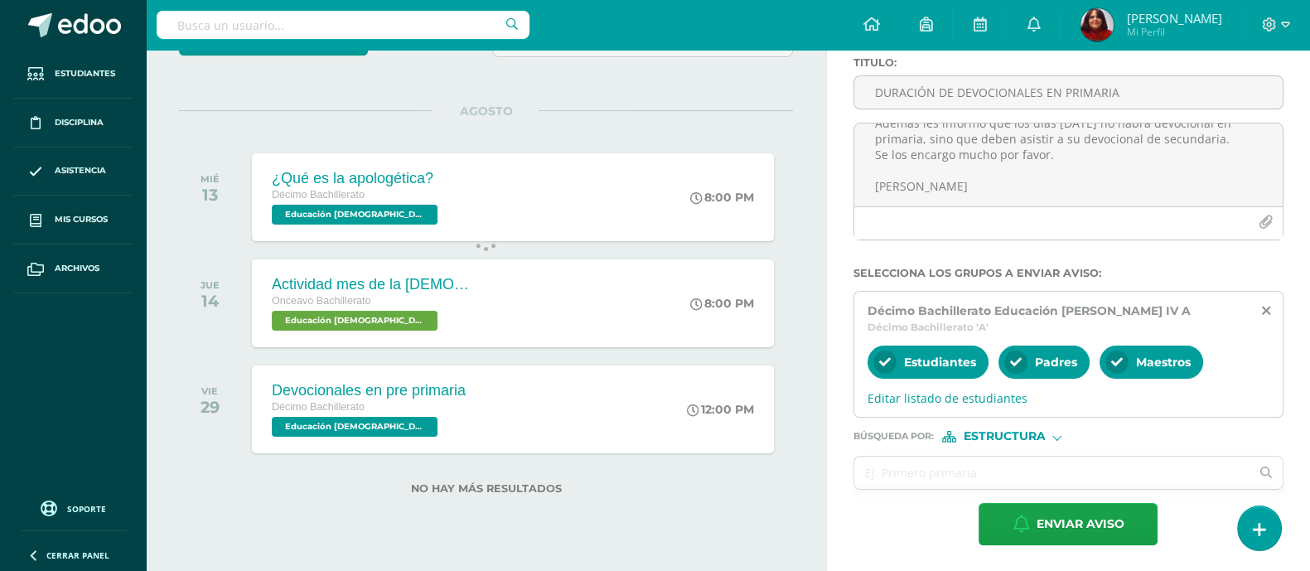
click at [1148, 365] on span "Maestros" at bounding box center [1163, 362] width 55 height 15
click at [1054, 434] on div at bounding box center [1056, 435] width 9 height 9
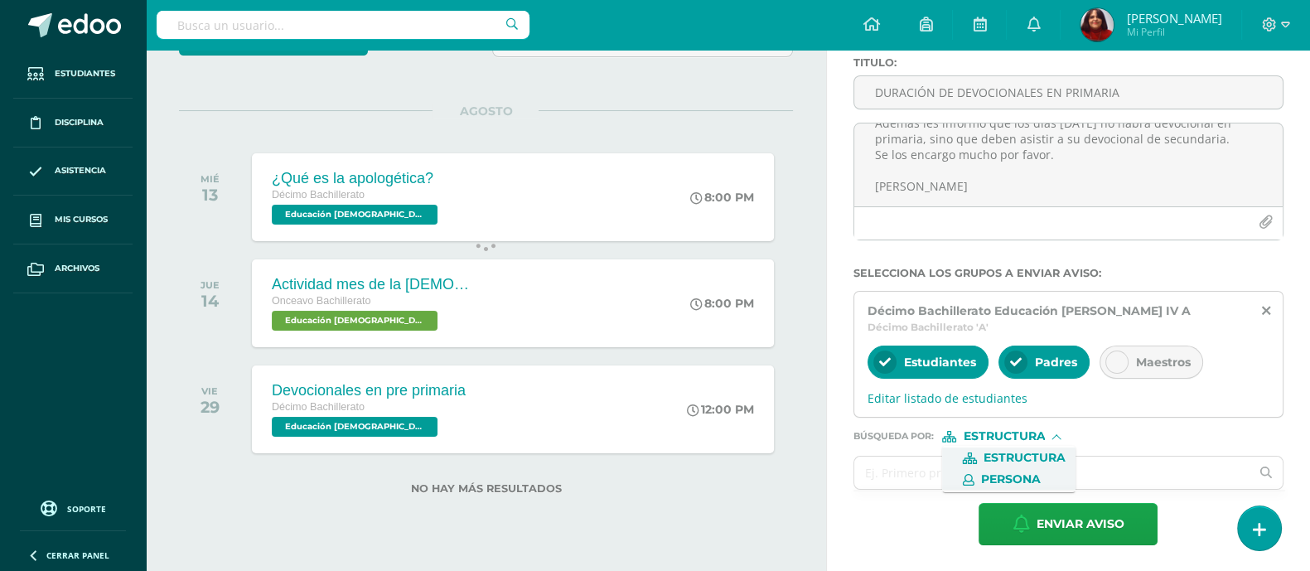
click at [1023, 482] on span "Persona" at bounding box center [1011, 479] width 60 height 9
click at [956, 465] on input "text" at bounding box center [1051, 473] width 395 height 32
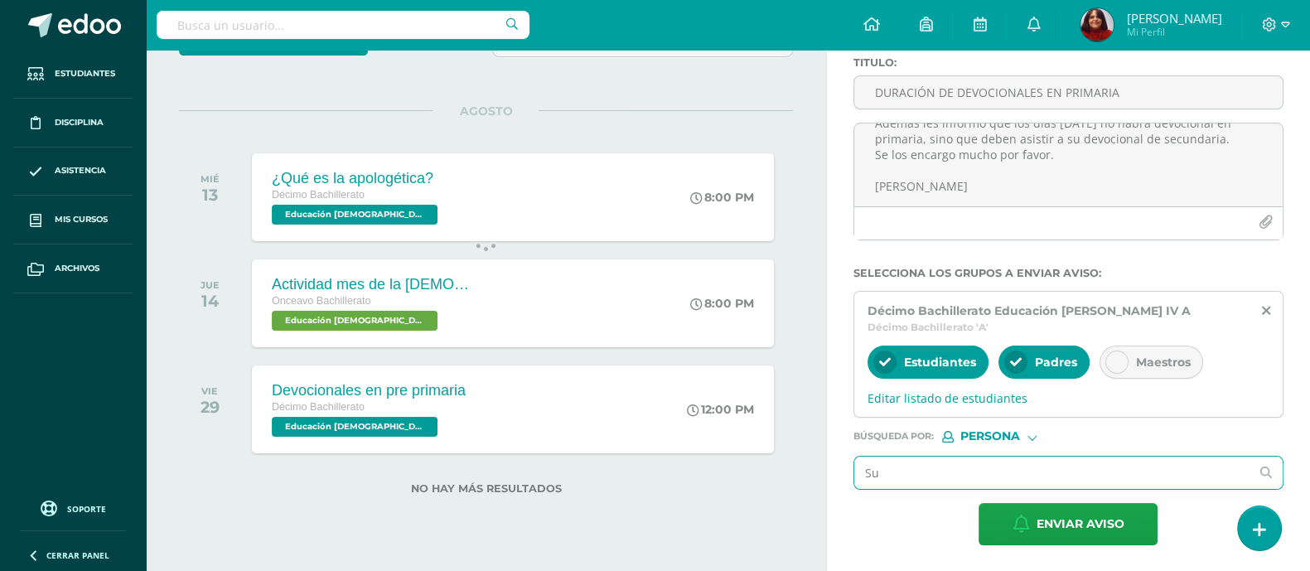
type input "S"
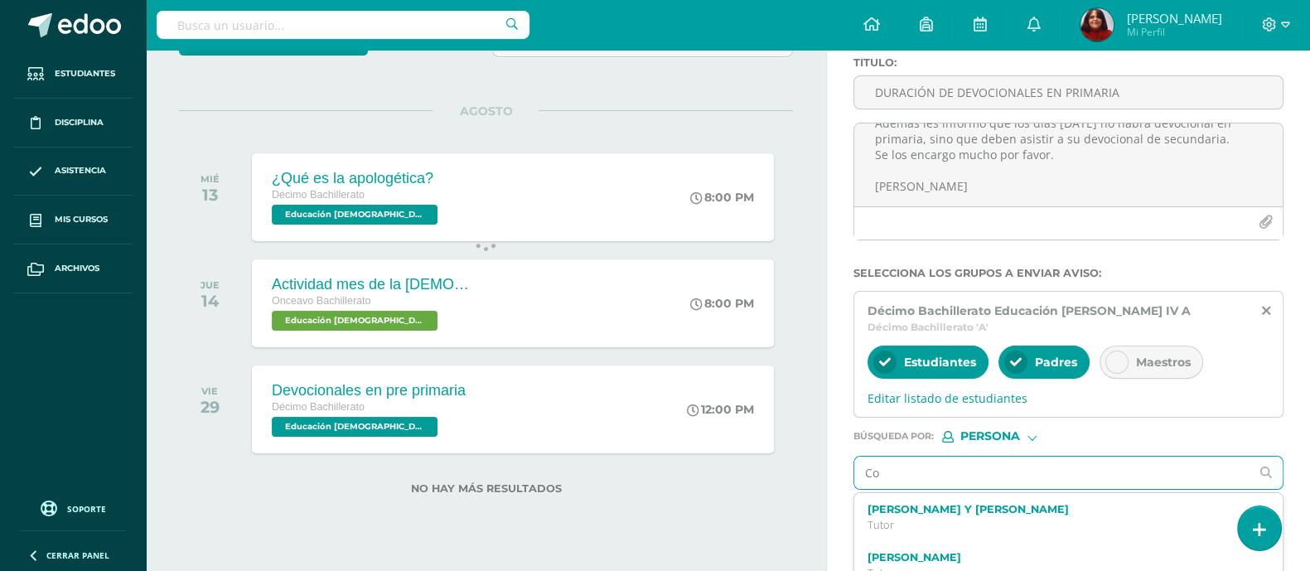
type input "C"
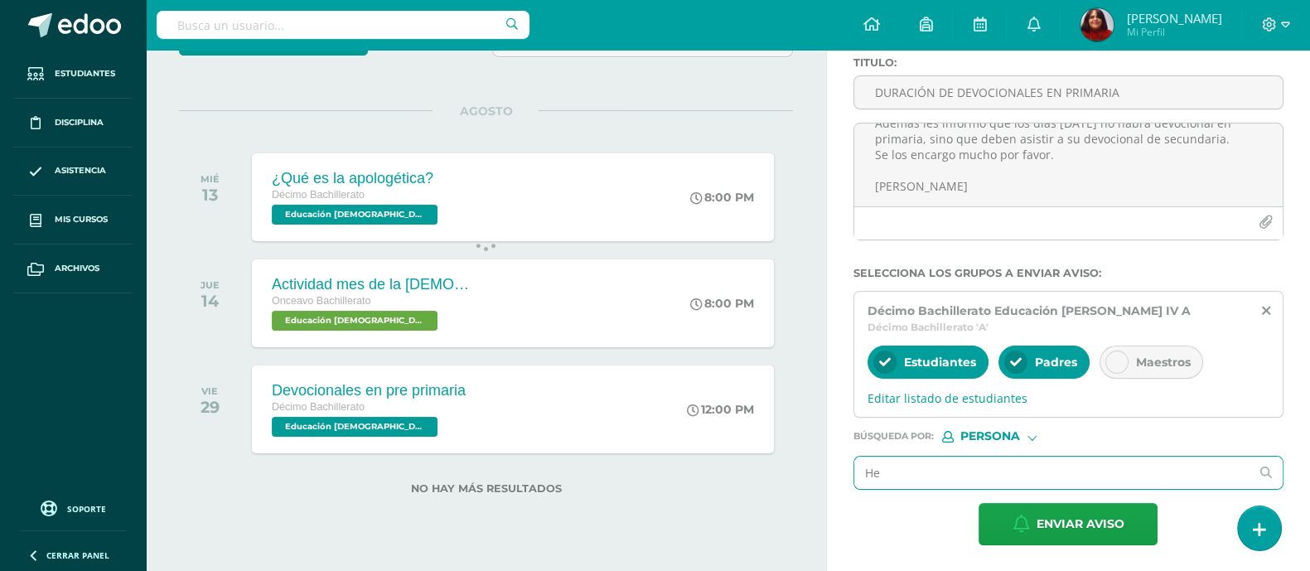
type input "H"
type input "O"
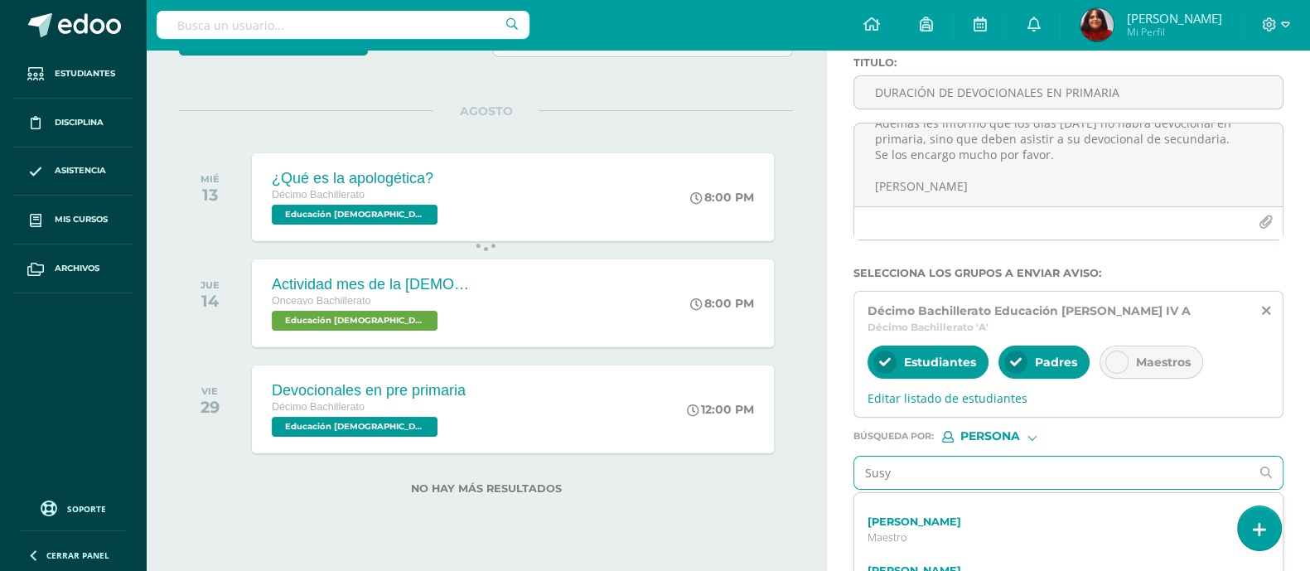
scroll to position [51, 0]
type input "Susy"
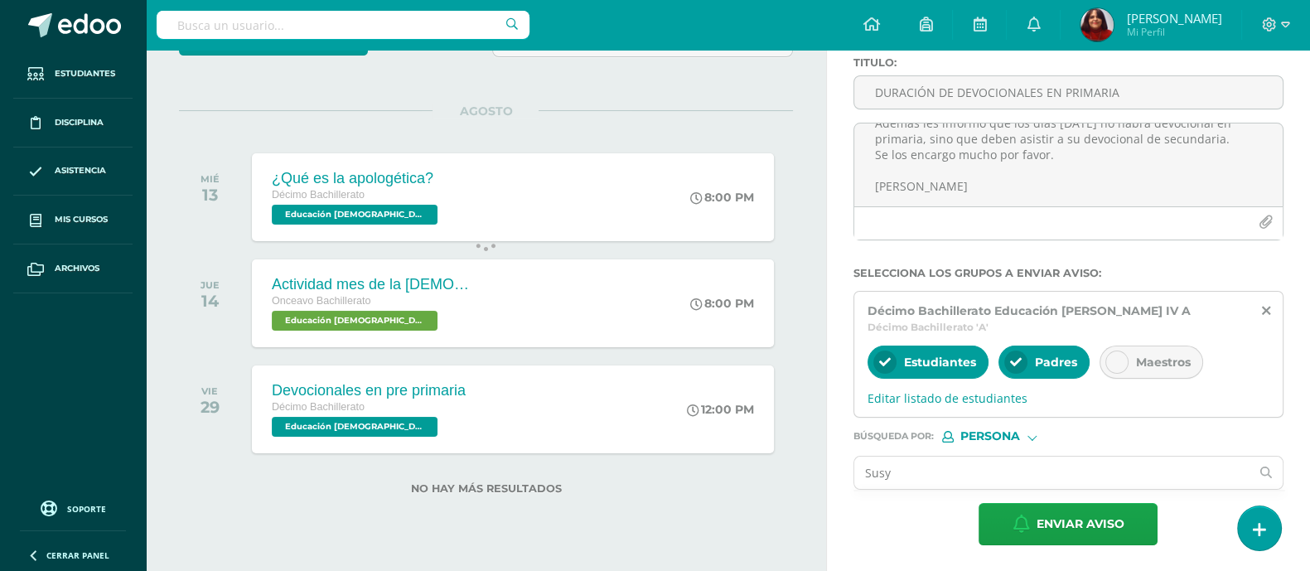
scroll to position [0, 0]
click at [1294, 336] on div "Titulo : DURACIÓN DE DEVOCIONALES EN PRIMARIA APRECIABLES ESTUDIANTES: LES SOLI…" at bounding box center [1068, 301] width 483 height 542
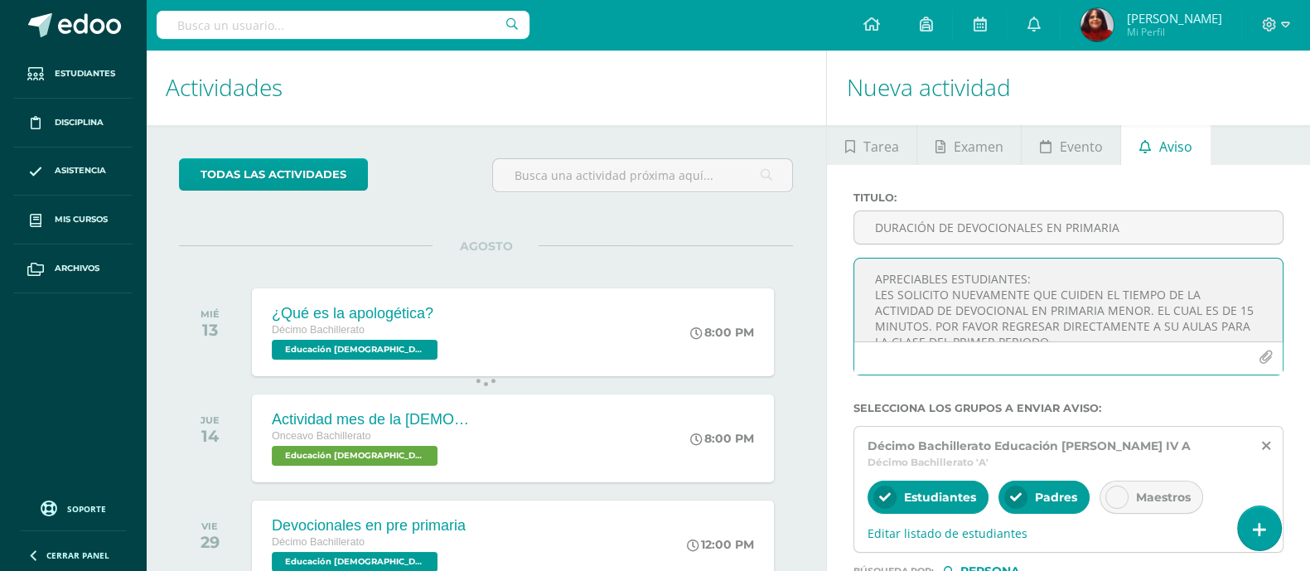
click at [1123, 278] on textarea "APRECIABLES ESTUDIANTES: LES SOLICITO NUEVAMENTE QUE CUIDEN EL TIEMPO DE LA ACT…" at bounding box center [1068, 299] width 428 height 83
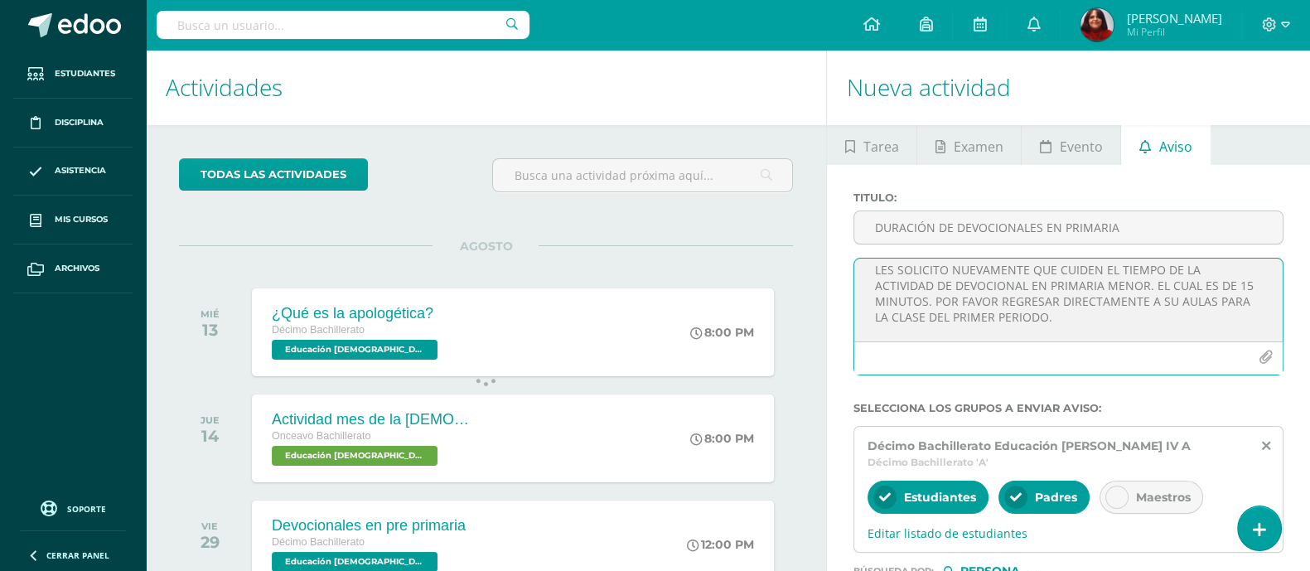
click at [1228, 304] on textarea "APRECIABLES ESTUDIANTES: LES SOLICITO NUEVAMENTE QUE CUIDEN EL TIEMPO DE LA ACT…" at bounding box center [1068, 299] width 428 height 83
click at [1087, 322] on textarea "APRECIABLES ESTUDIANTES: LES SOLICITO NUEVAMENTE QUE CUIDEN EL TIEMPO DE LA ACT…" at bounding box center [1068, 299] width 428 height 83
click at [958, 283] on textarea "APRECIABLES ESTUDIANTES: LES SOLICITO NUEVAMENTE QUE CUIDEN EL TIEMPO DE LA ACT…" at bounding box center [1068, 299] width 428 height 83
click at [1066, 271] on textarea "APRECIABLES ESTUDIANTES: LES SOLICITO NUEVAMENTE QUE CUIDEN EL TIEMPO DE LA ACT…" at bounding box center [1068, 299] width 428 height 83
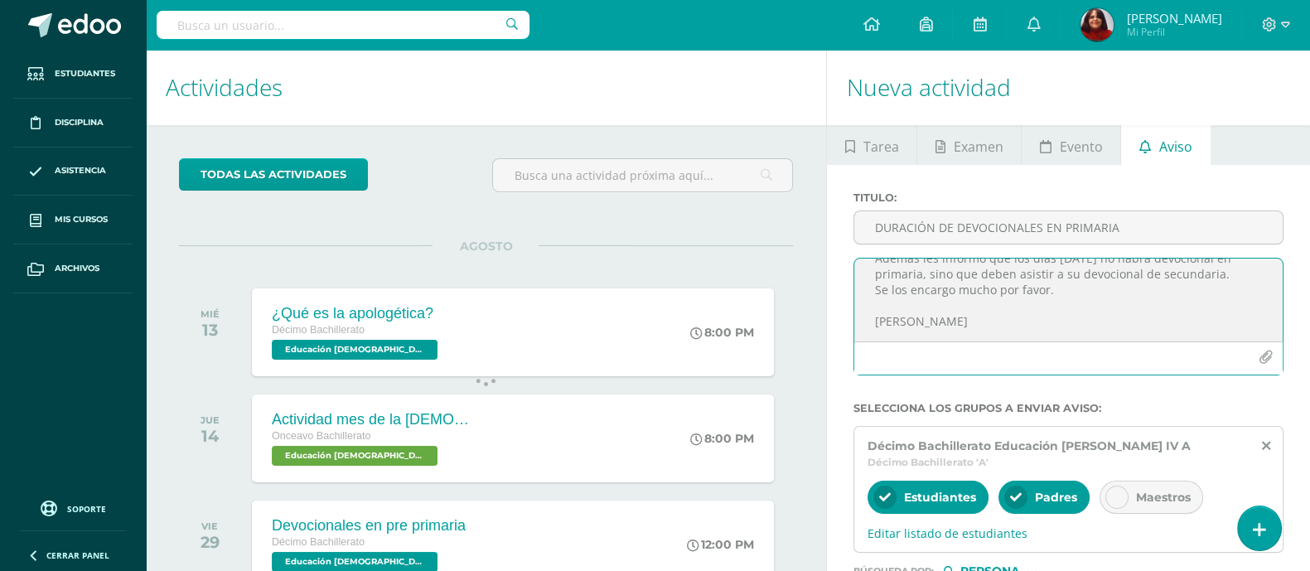
scroll to position [123, 0]
click at [1109, 307] on textarea "APRECIABLES ESTUDIANTES: LES SOLICITO NUEVAMENTE QUE CUIDEN EL TIEMPO DE LA ACT…" at bounding box center [1068, 299] width 428 height 83
type textarea "APRECIABLES ESTUDIANTES: LES SOLICITO NUEVAMENTE QUE CUIDEN EL TIEMPO DE LA ACT…"
click at [1277, 258] on div "APRECIABLES ESTUDIANTES: LES SOLICITO NUEVAMENTE QUE CUIDEN EL TIEMPO DE LA ACT…" at bounding box center [1068, 317] width 430 height 118
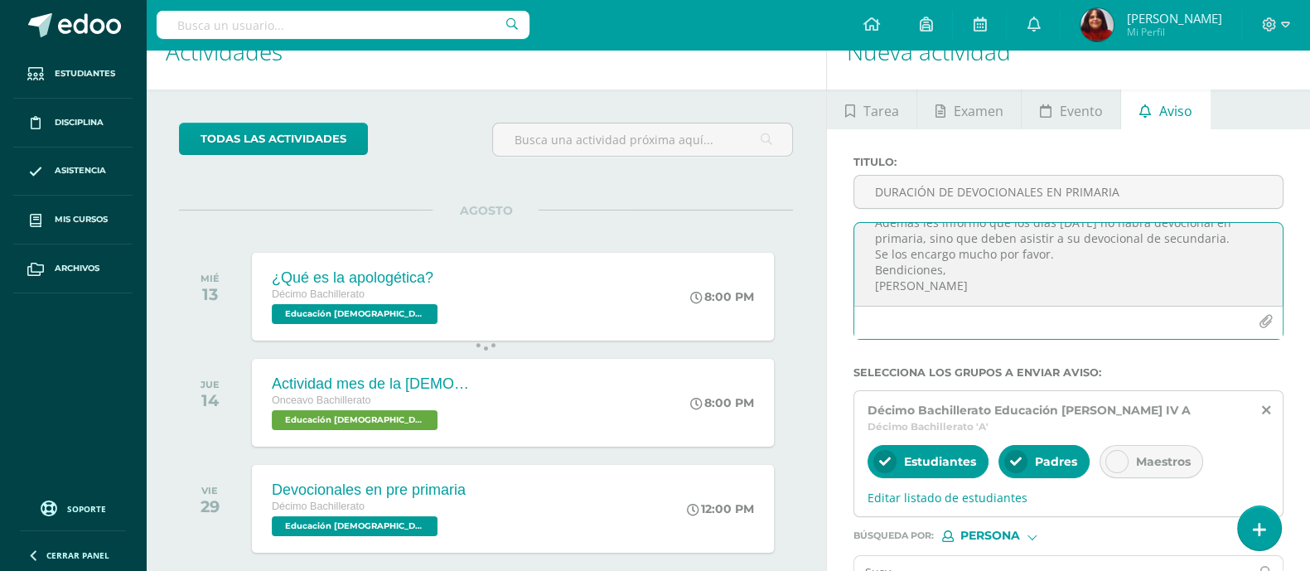
scroll to position [79, 0]
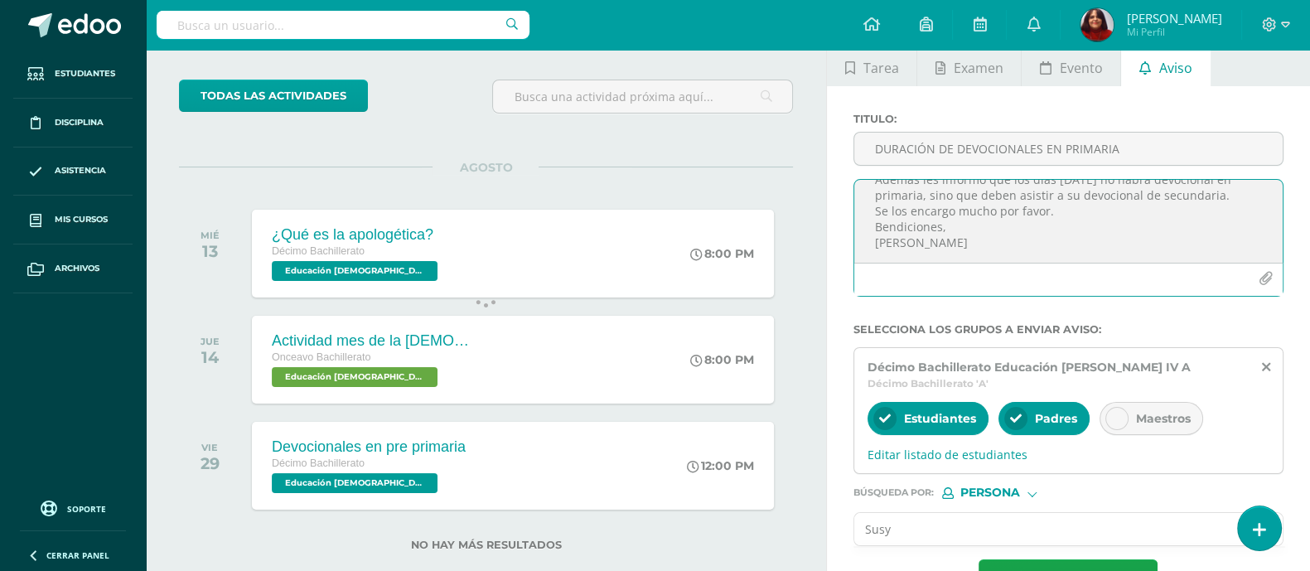
click at [1012, 539] on input "Susy" at bounding box center [1051, 529] width 395 height 32
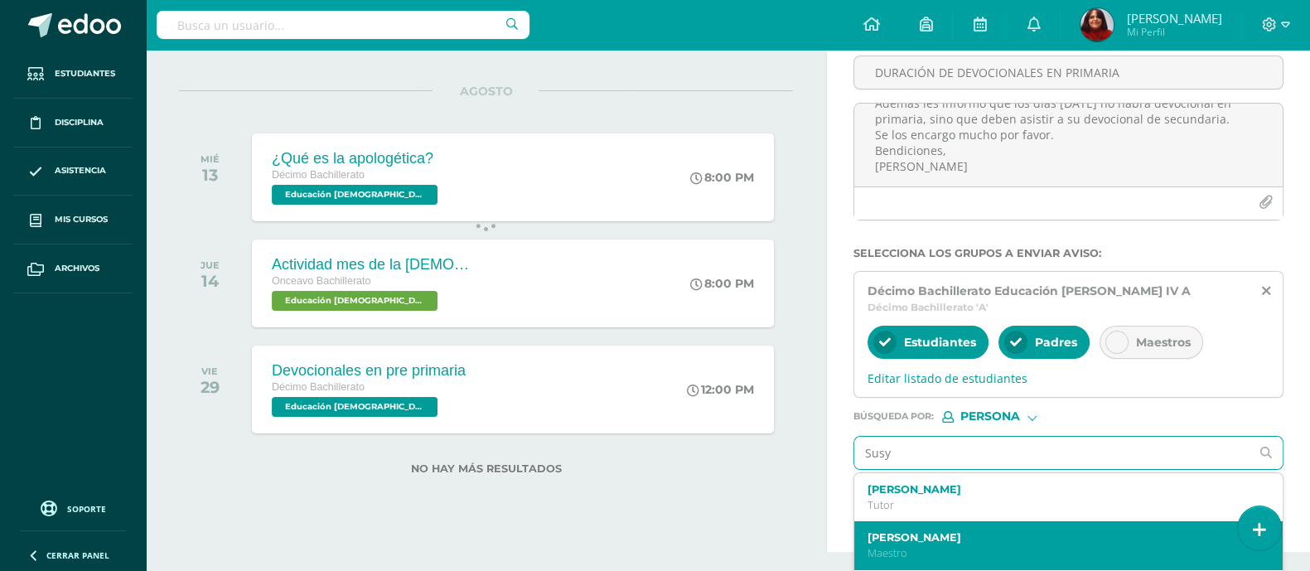
click at [920, 548] on p "Maestro" at bounding box center [1059, 553] width 385 height 14
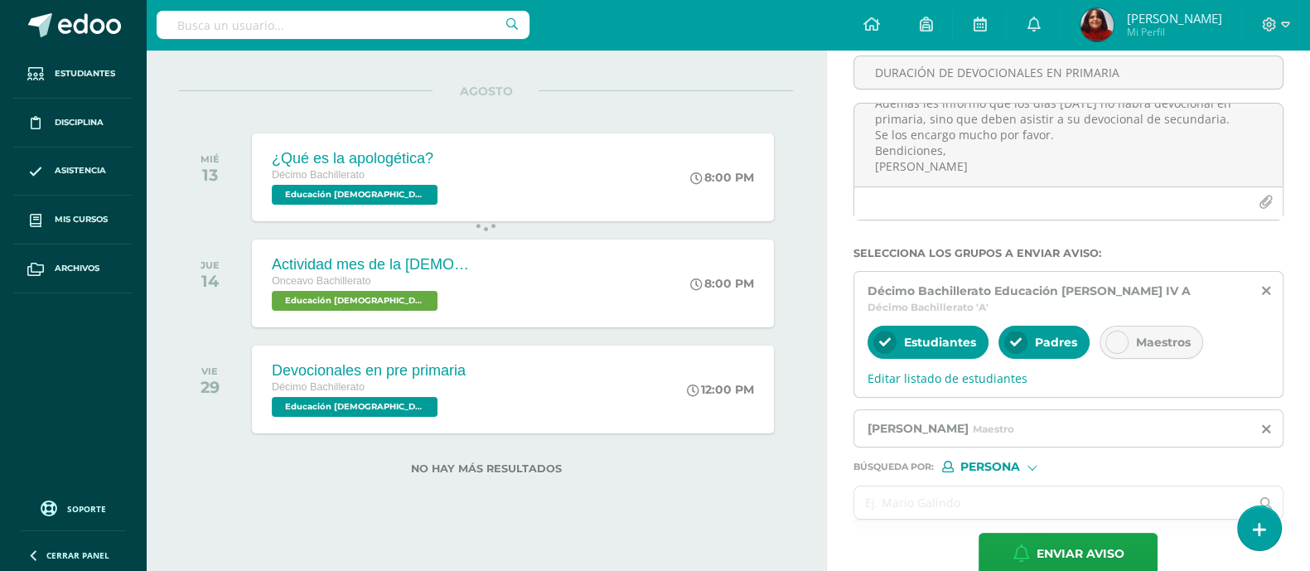
click at [920, 517] on input "text" at bounding box center [1051, 502] width 395 height 32
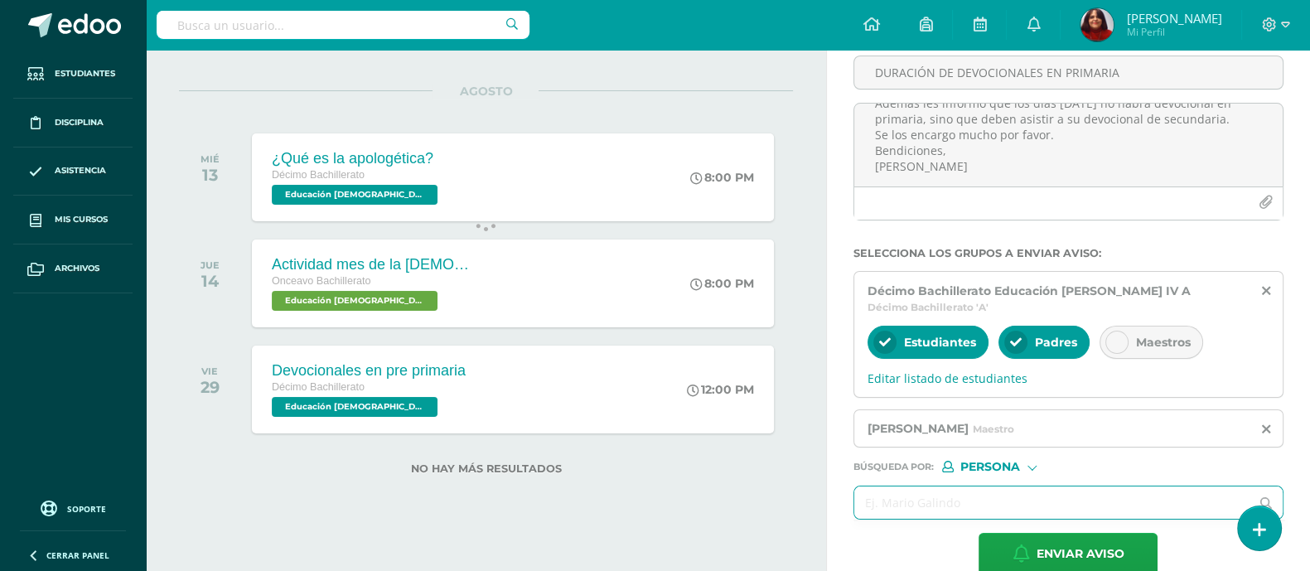
click at [920, 517] on input "text" at bounding box center [1051, 502] width 395 height 32
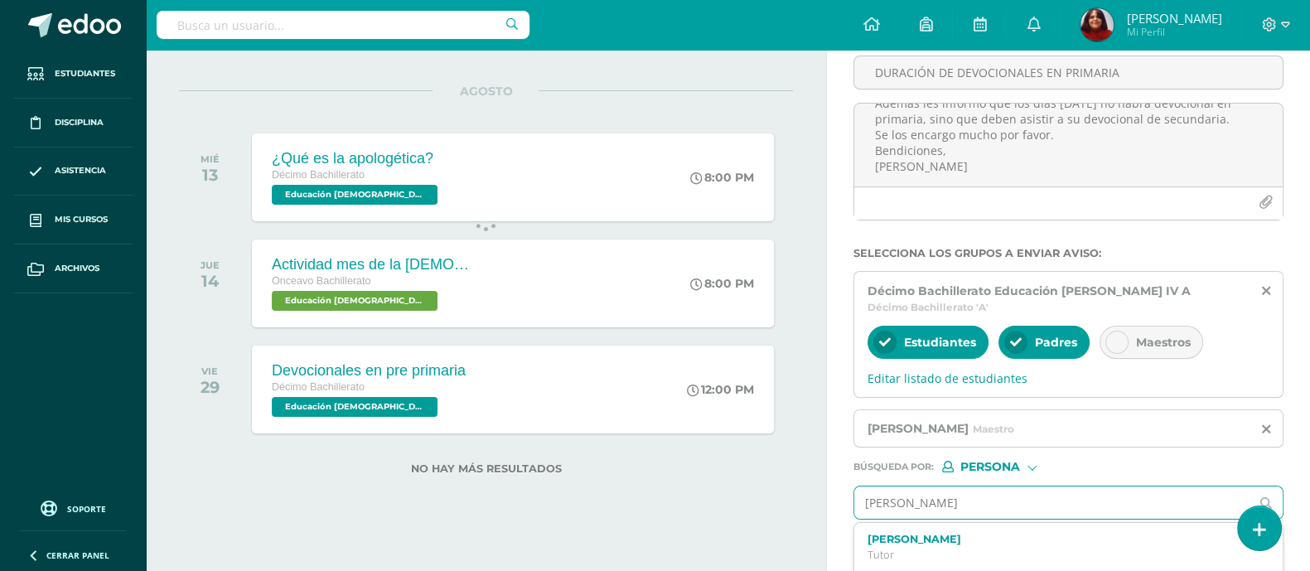
type input "[PERSON_NAME]"
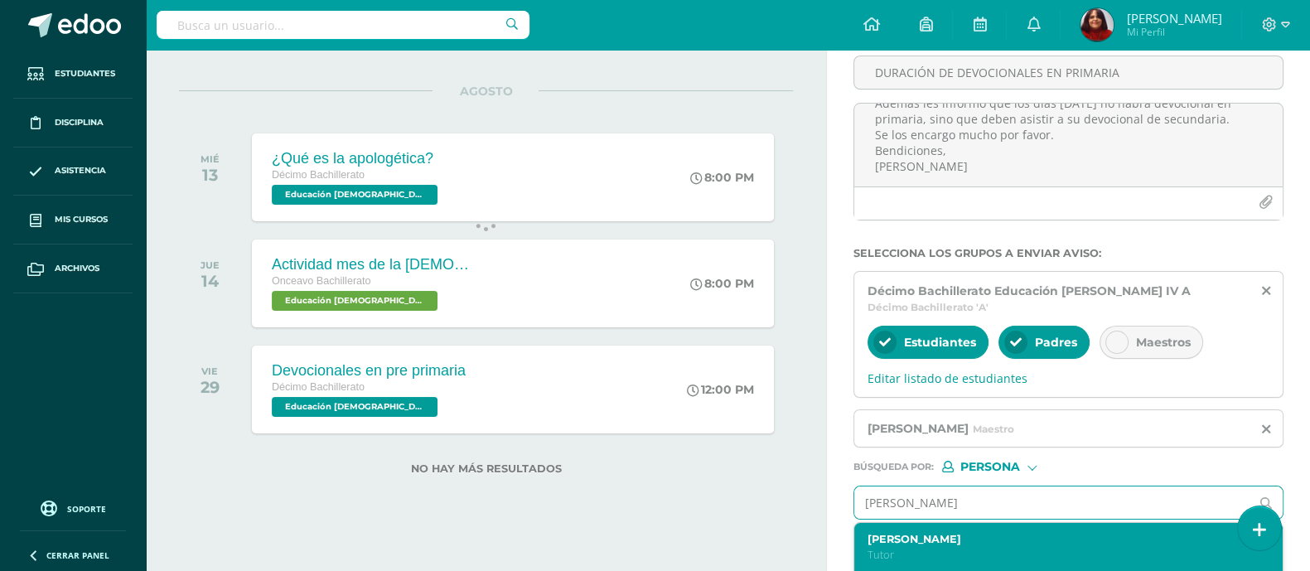
click at [932, 524] on div "[PERSON_NAME]" at bounding box center [1068, 547] width 428 height 49
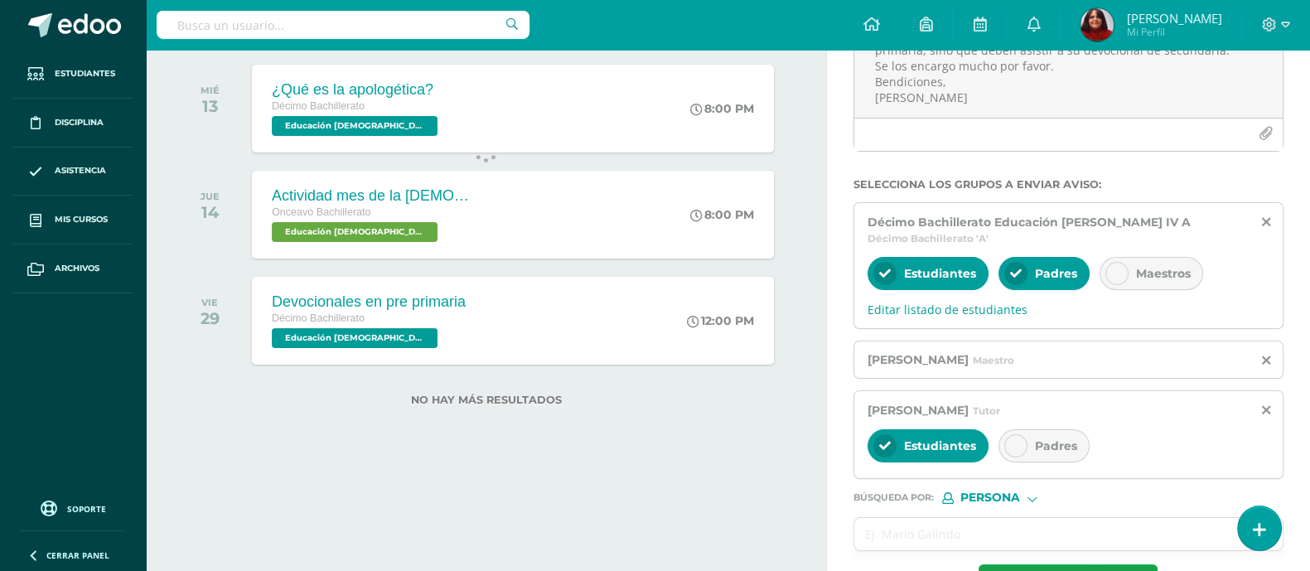
scroll to position [285, 0]
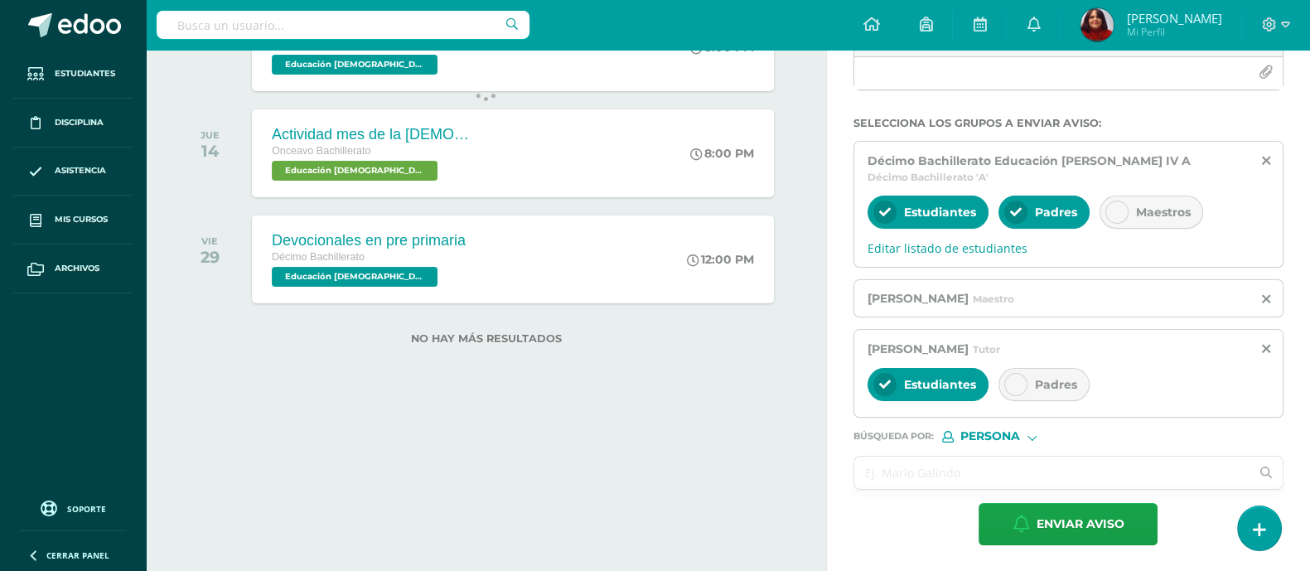
click at [906, 470] on input "text" at bounding box center [1051, 473] width 395 height 32
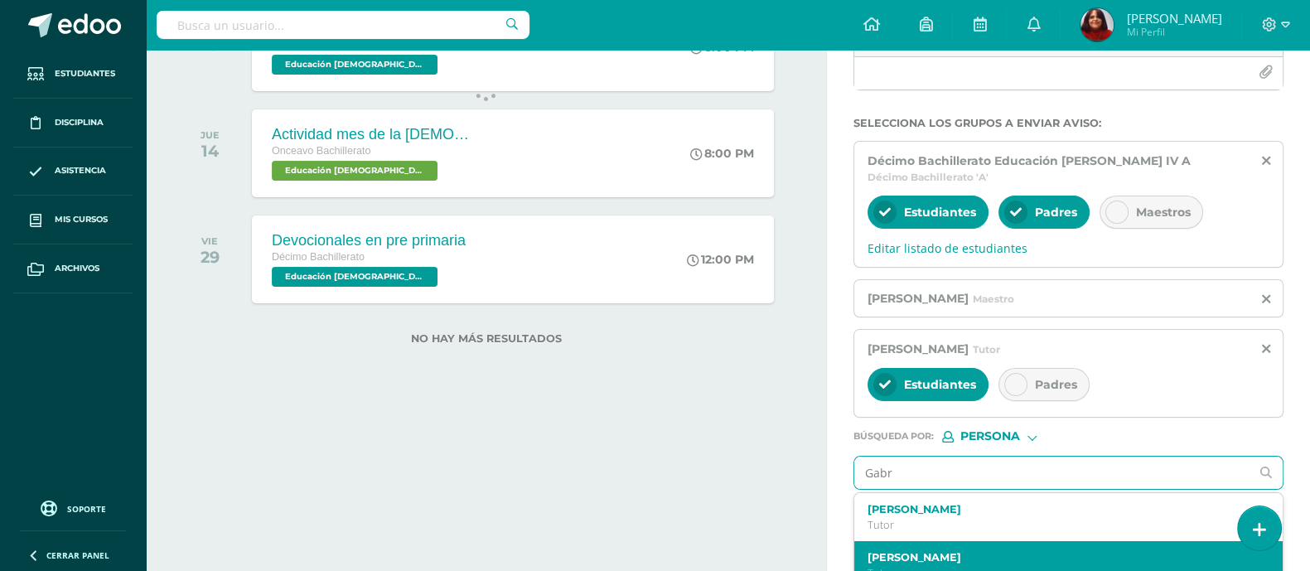
scroll to position [304, 0]
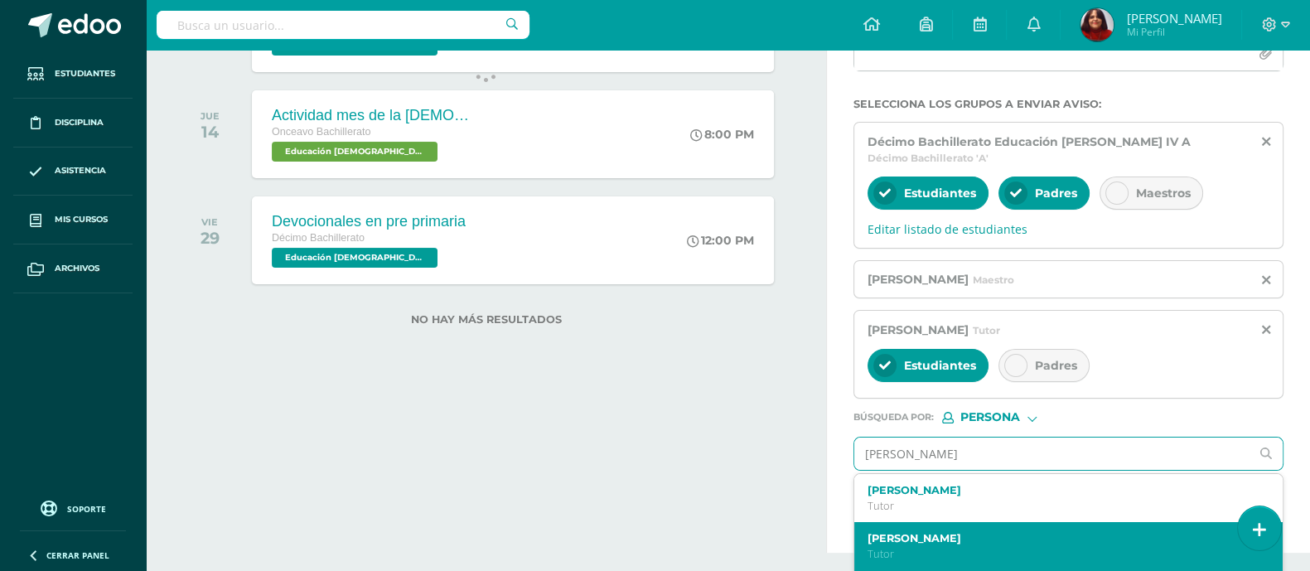
type input "[PERSON_NAME]"
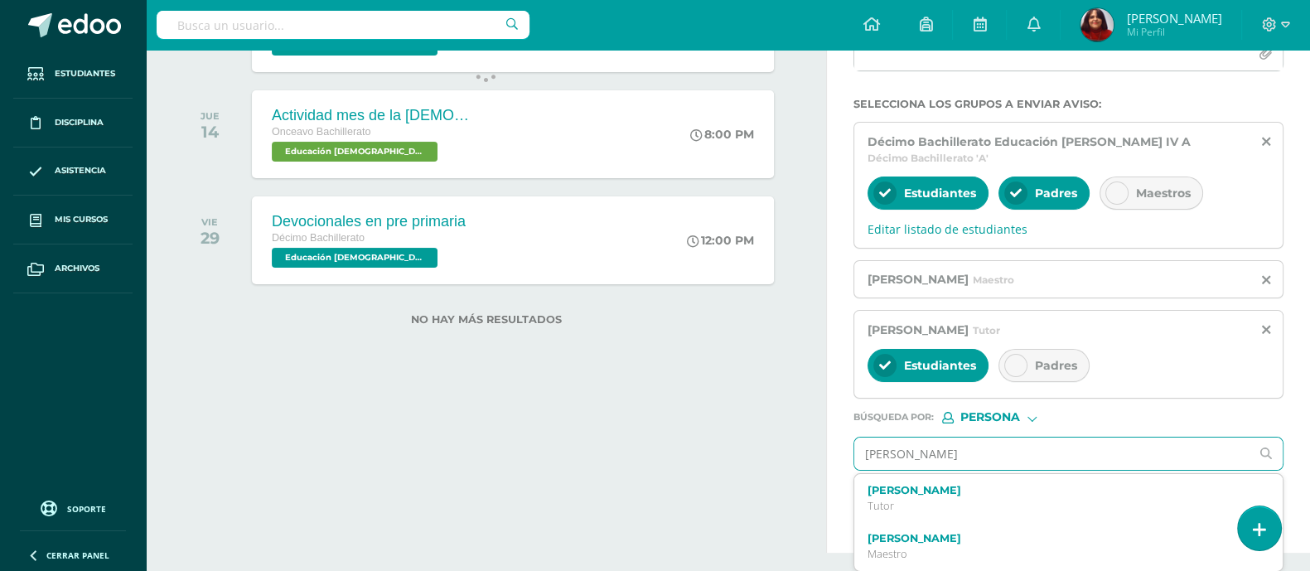
click at [985, 542] on label "[PERSON_NAME]" at bounding box center [1059, 538] width 385 height 12
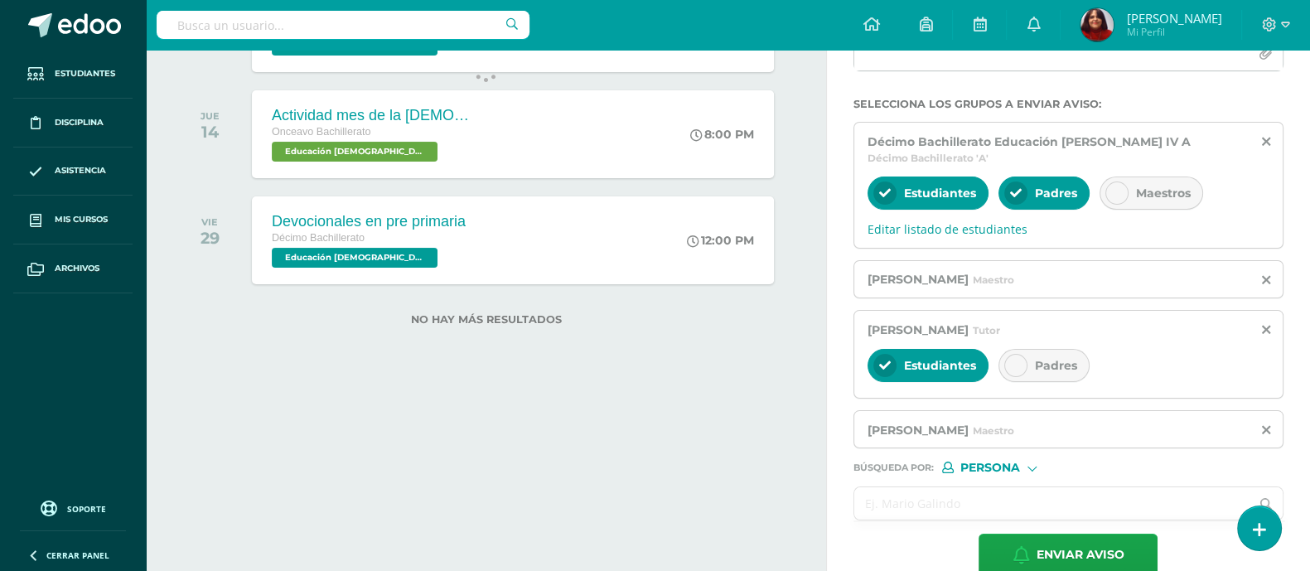
click at [928, 505] on input "text" at bounding box center [1051, 503] width 395 height 32
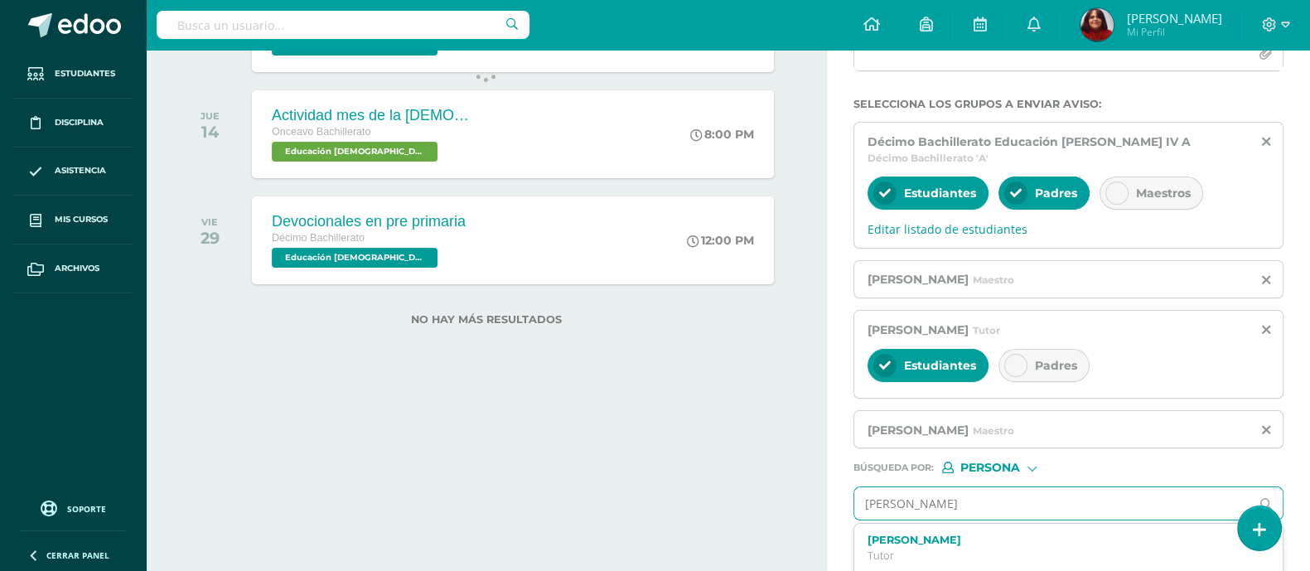
type input "[PERSON_NAME] chil"
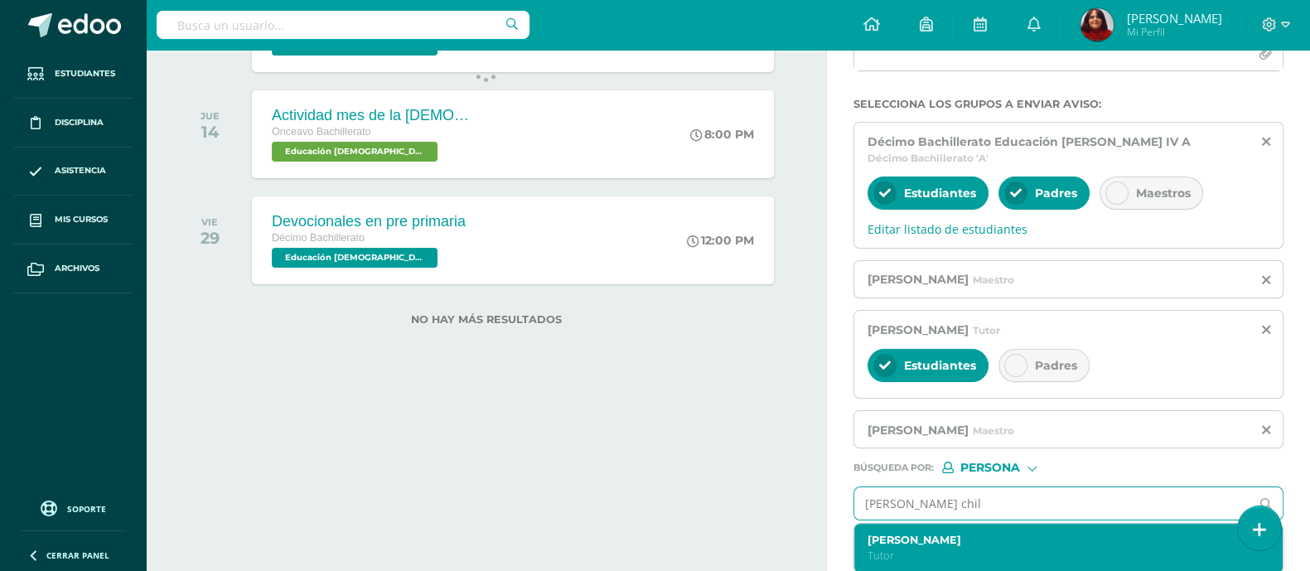
click at [923, 548] on p "Tutor" at bounding box center [1059, 555] width 385 height 14
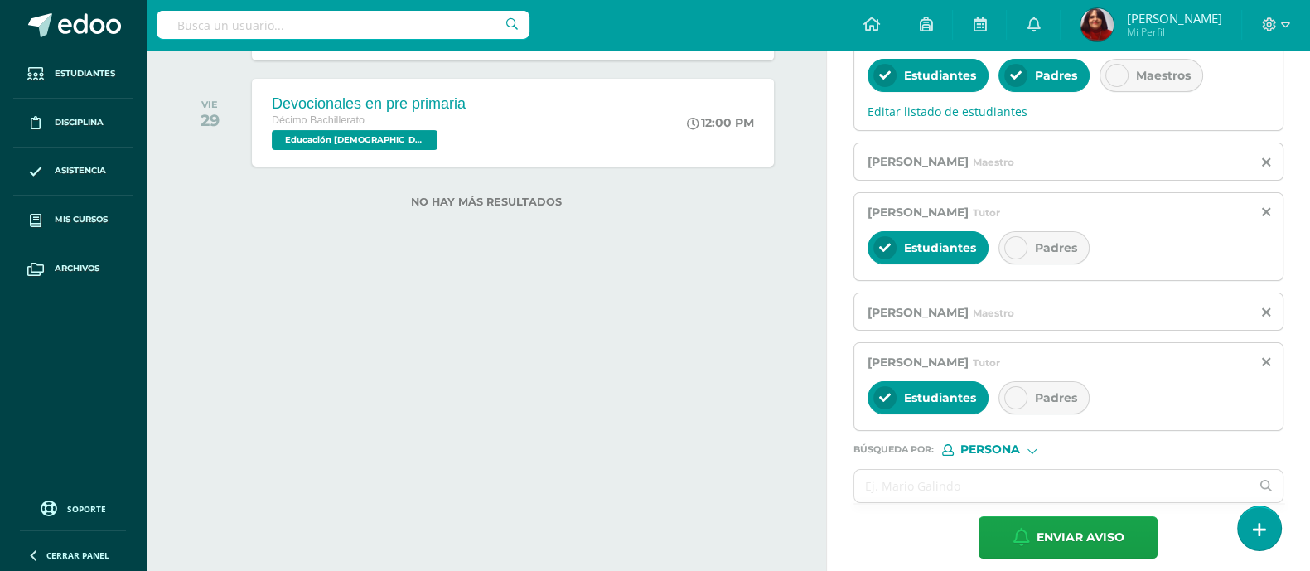
scroll to position [435, 0]
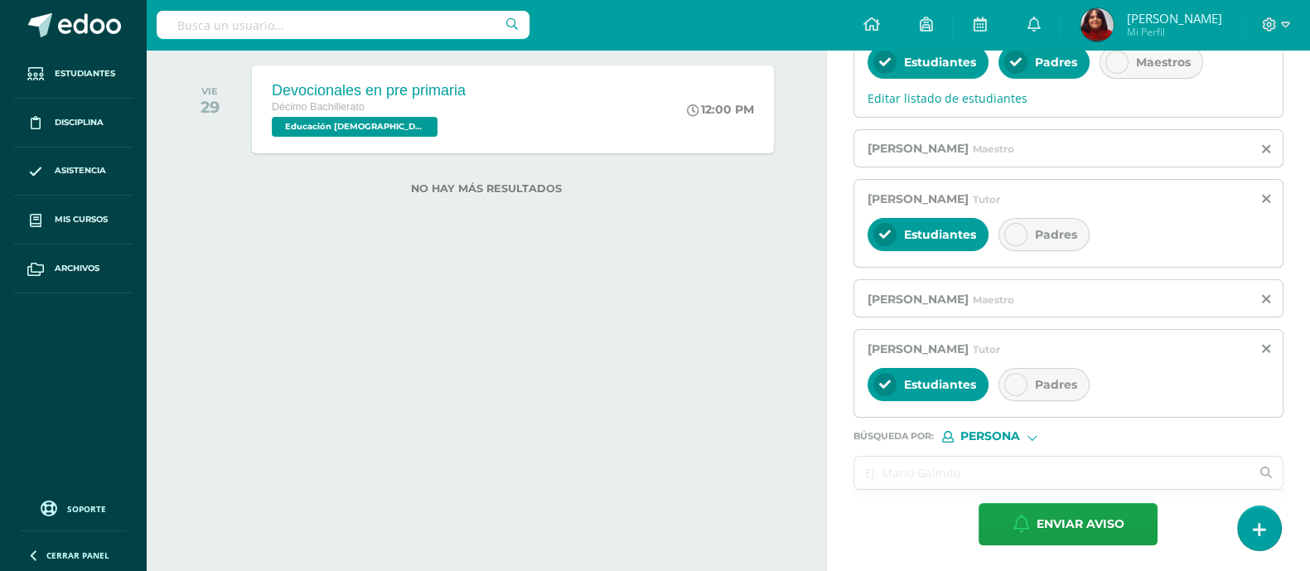
click at [940, 470] on input "text" at bounding box center [1051, 473] width 395 height 32
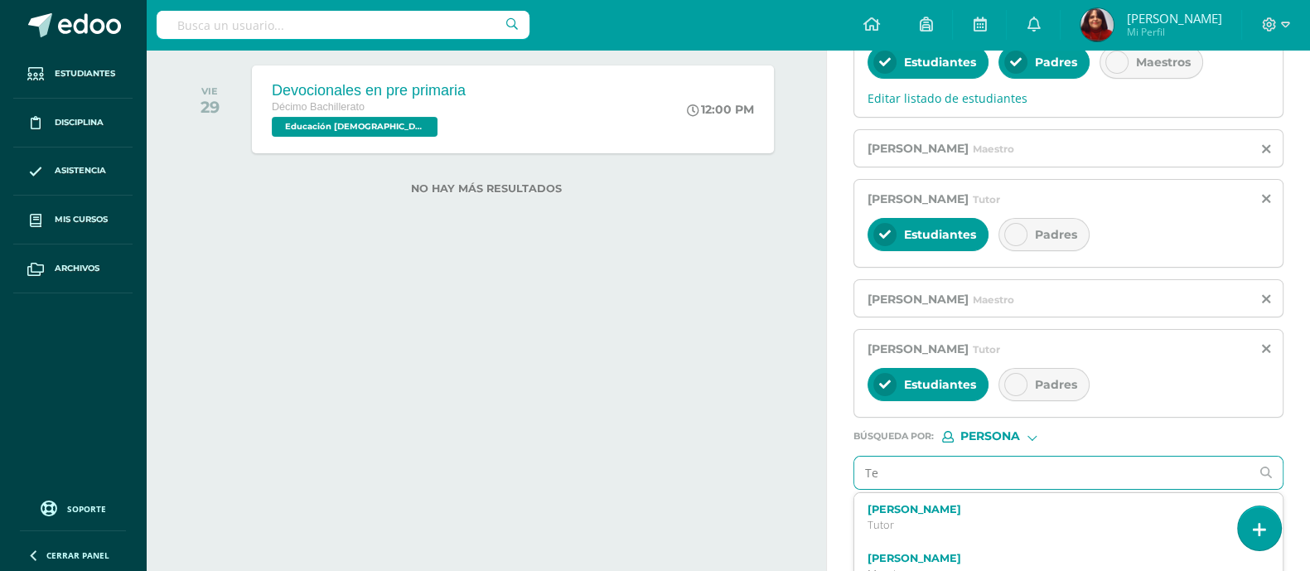
type input "T"
type input "[PERSON_NAME]"
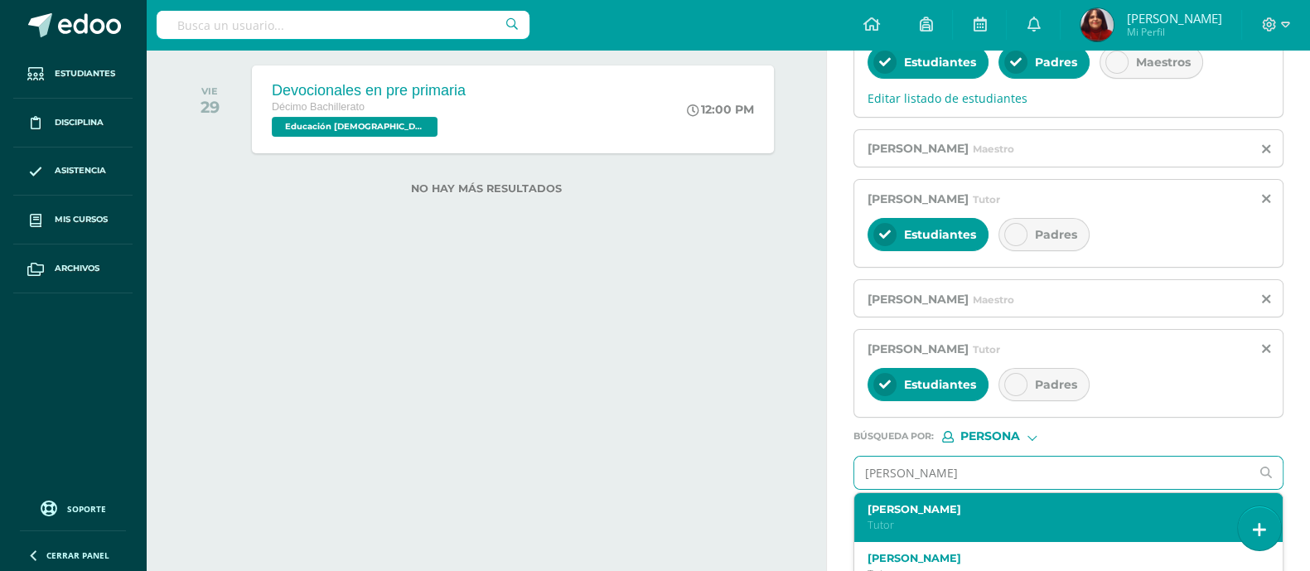
click at [935, 520] on p "Tutor" at bounding box center [1059, 525] width 385 height 14
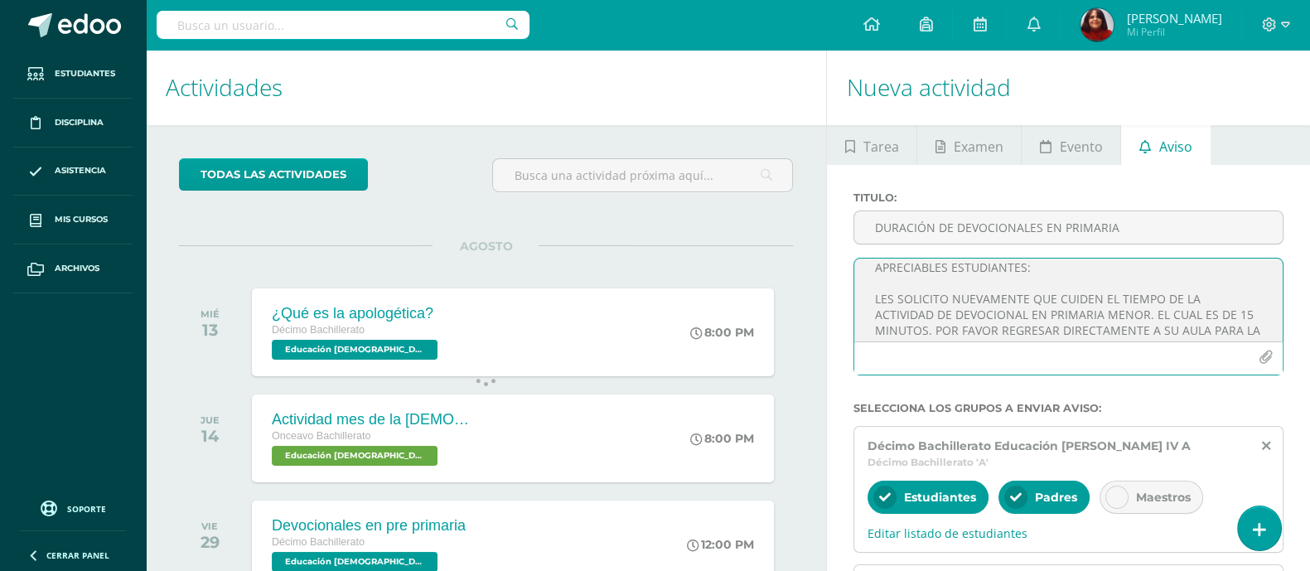
scroll to position [0, 0]
click at [1054, 312] on textarea "APRECIABLES ESTUDIANTES: LES SOLICITO NUEVAMENTE QUE CUIDEN EL TIEMPO DE LA ACT…" at bounding box center [1068, 299] width 428 height 83
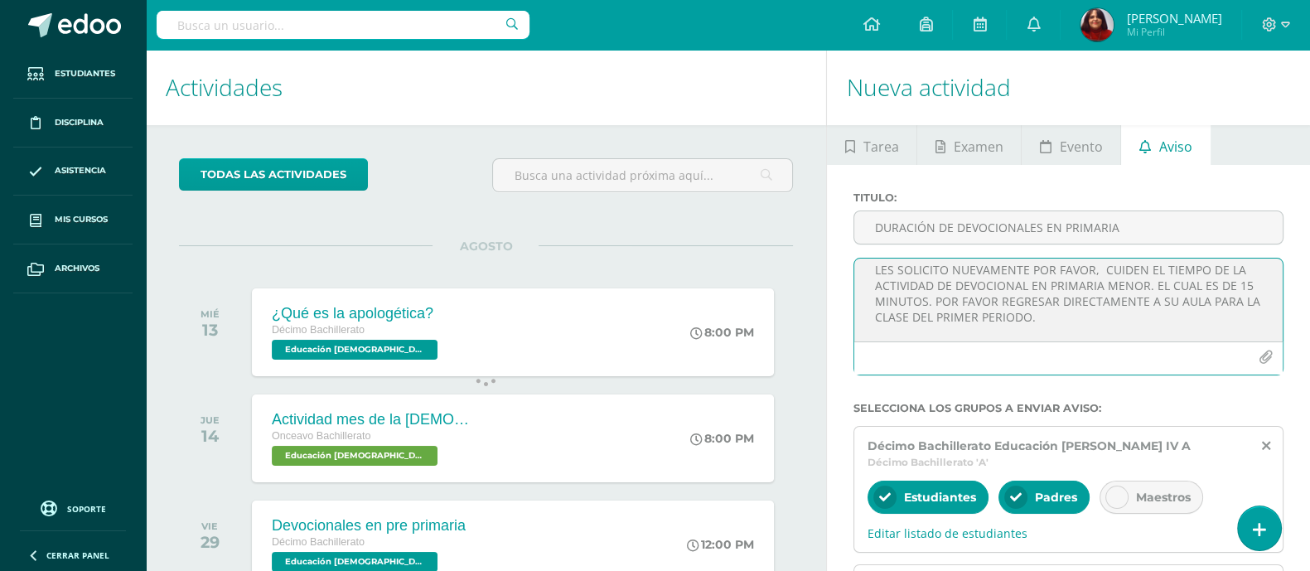
drag, startPoint x: 951, startPoint y: 301, endPoint x: 1011, endPoint y: 304, distance: 59.7
click at [1011, 304] on textarea "APRECIABLES ESTUDIANTES: LES SOLICITO NUEVAMENTE POR FAVOR, CUIDEN EL TIEMPO DE…" at bounding box center [1068, 299] width 428 height 83
click at [1083, 331] on textarea "APRECIABLES ESTUDIANTES: LES SOLICITO NUEVAMENTE POR FAVOR, CUIDEN EL TIEMPO DE…" at bounding box center [1068, 299] width 428 height 83
click at [1070, 316] on textarea "APRECIABLES ESTUDIANTES: LES SOLICITO NUEVAMENTE POR FAVOR, CUIDEN EL TIEMPO DE…" at bounding box center [1068, 299] width 428 height 83
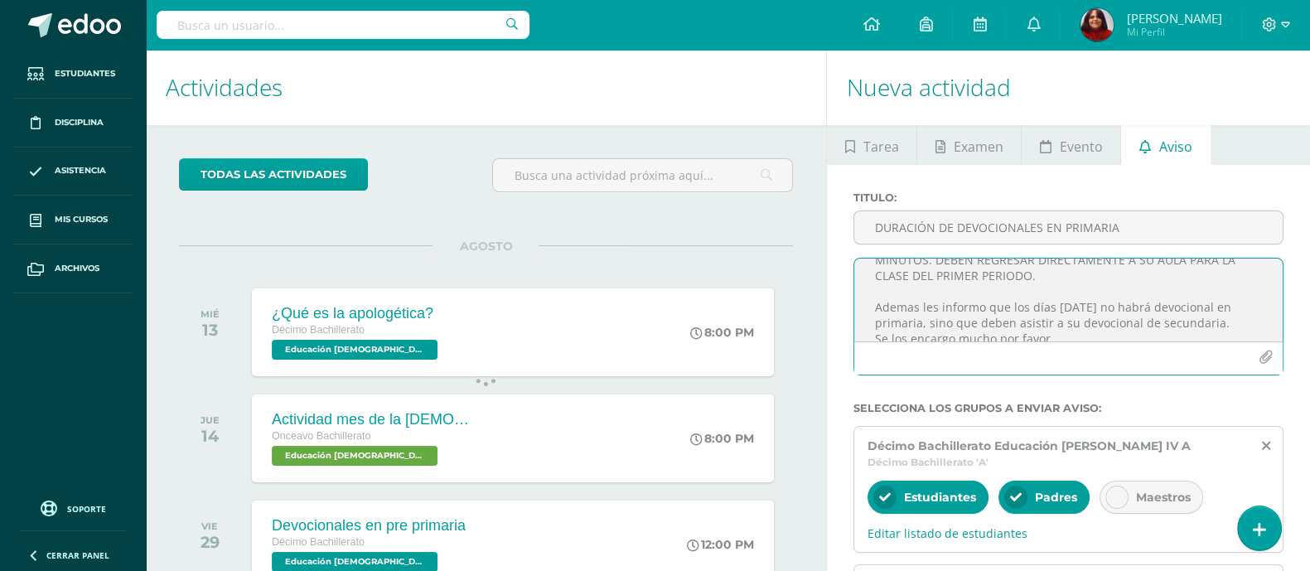
click at [917, 310] on textarea "APRECIABLES ESTUDIANTES: LES SOLICITO NUEVAMENTE POR FAVOR, CUIDEN EL TIEMPO DE…" at bounding box center [1068, 299] width 428 height 83
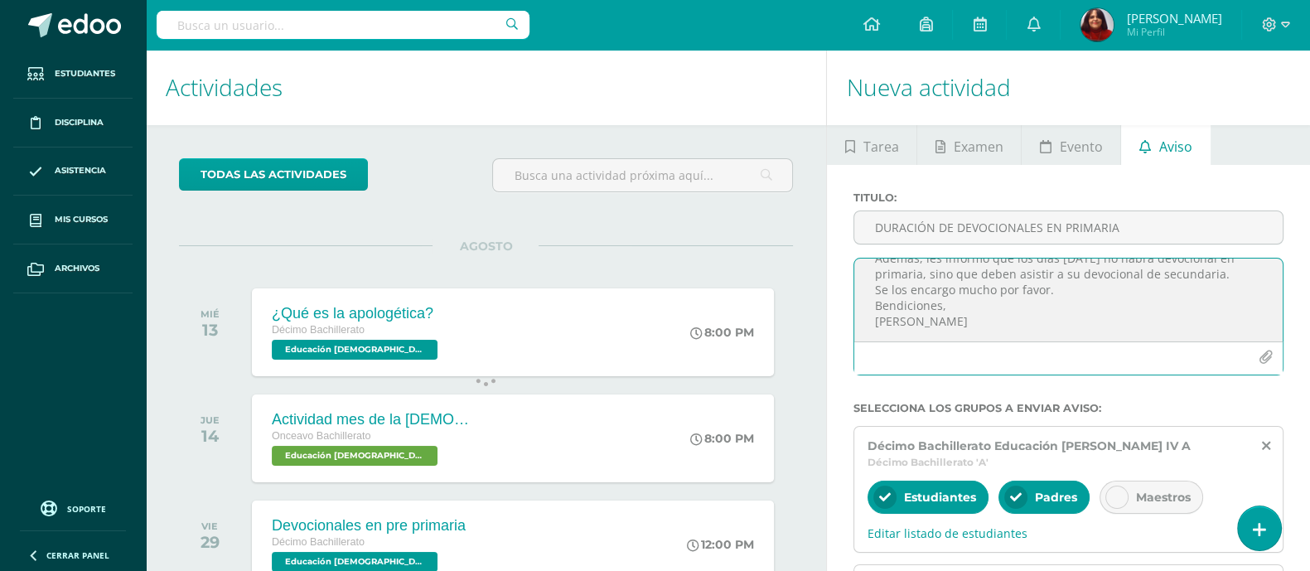
scroll to position [123, 0]
click at [1045, 308] on textarea "APRECIABLES ESTUDIANTES: LES SOLICITO NUEVAMENTE POR FAVOR, CUIDEN EL TIEMPO DE…" at bounding box center [1068, 299] width 428 height 83
drag, startPoint x: 1051, startPoint y: 307, endPoint x: 861, endPoint y: 302, distance: 190.6
click at [861, 302] on textarea "APRECIABLES ESTUDIANTES: LES SOLICITO NUEVAMENTE POR FAVOR, CUIDEN EL TIEMPO DE…" at bounding box center [1068, 299] width 428 height 83
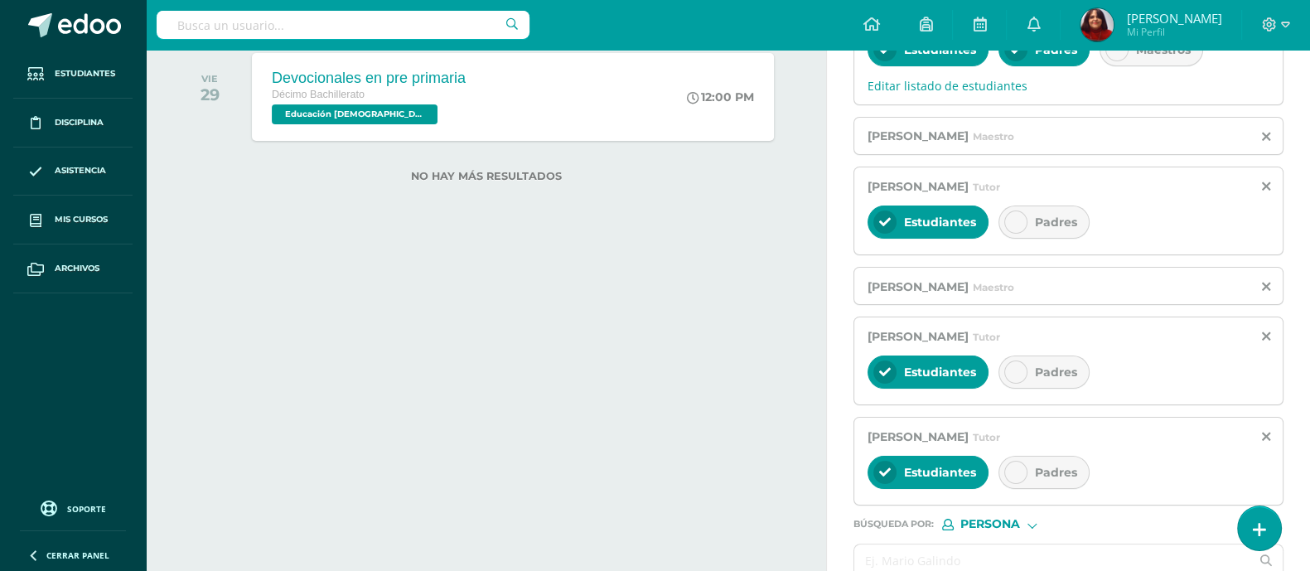
scroll to position [534, 0]
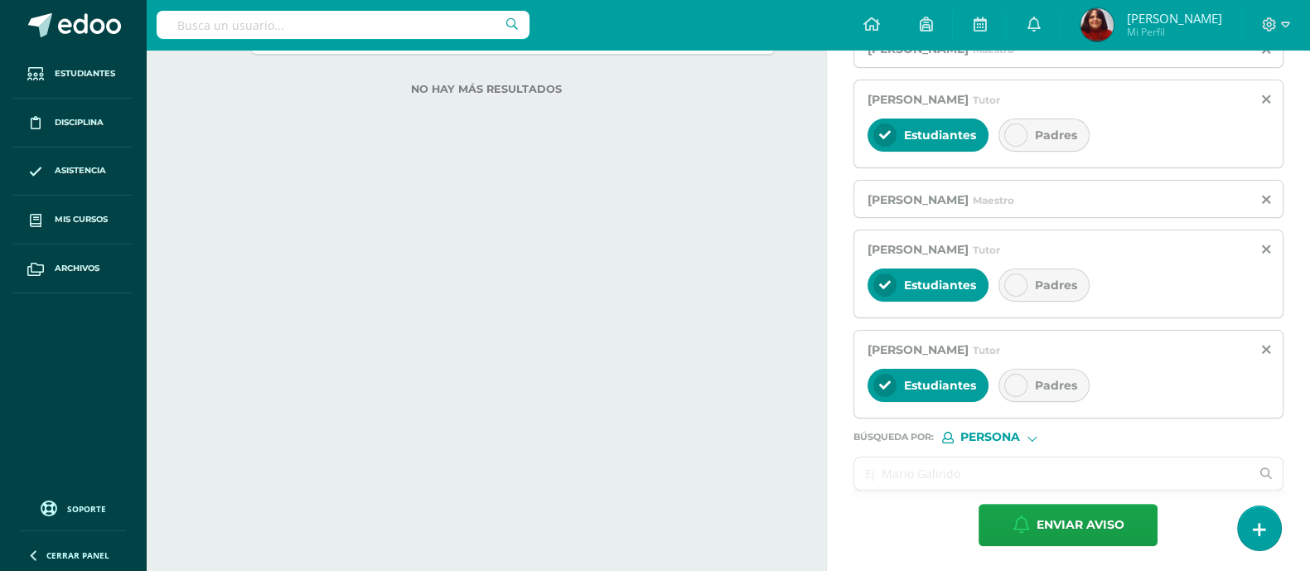
type textarea "APRECIABLES ESTUDIANTES: LES SOLICITO NUEVAMENTE POR FAVOR, CUIDEN EL TIEMPO DE…"
click at [966, 466] on input "text" at bounding box center [1051, 473] width 395 height 32
type input "[PERSON_NAME]"
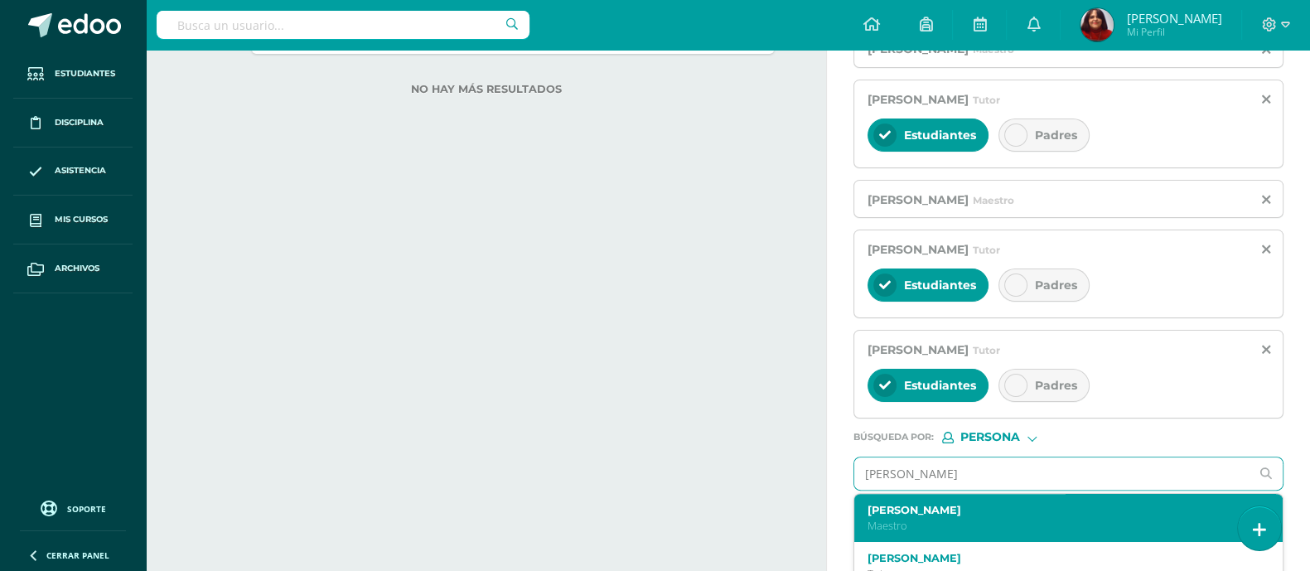
click at [938, 506] on label "[PERSON_NAME]" at bounding box center [1059, 510] width 385 height 12
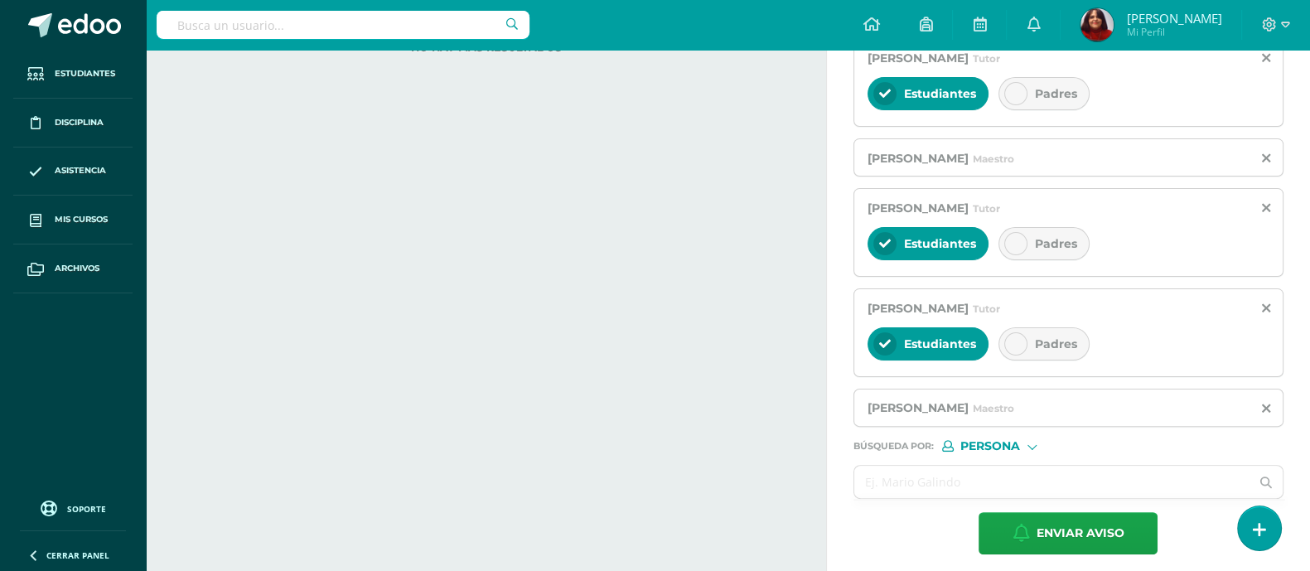
scroll to position [584, 0]
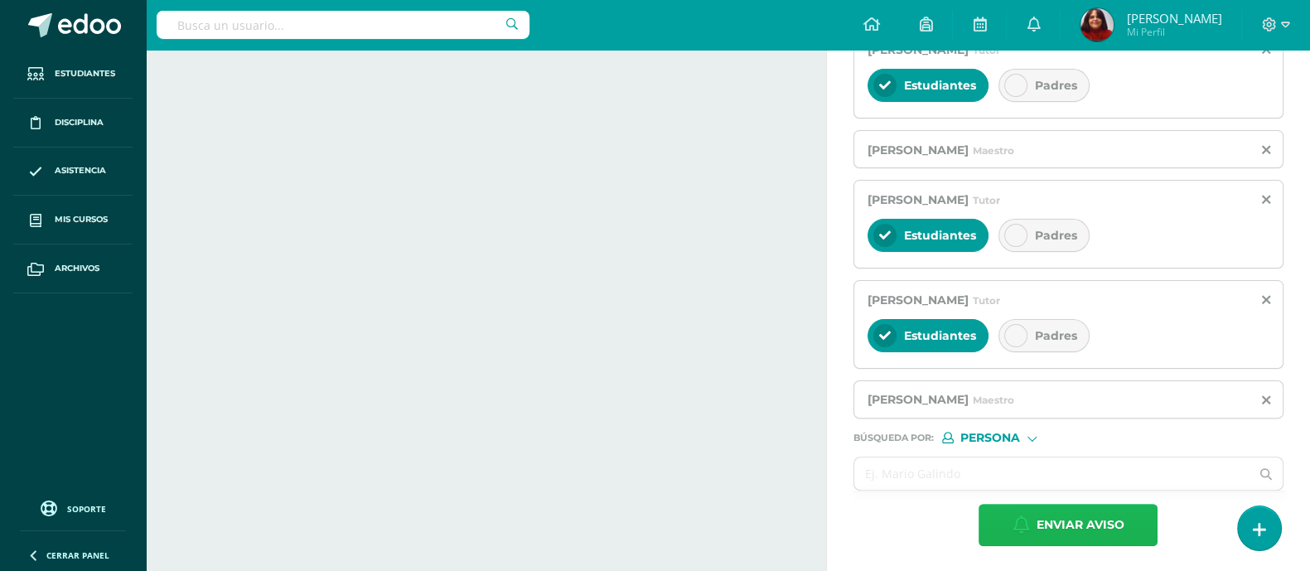
click at [1082, 523] on span "Enviar aviso" at bounding box center [1080, 525] width 88 height 41
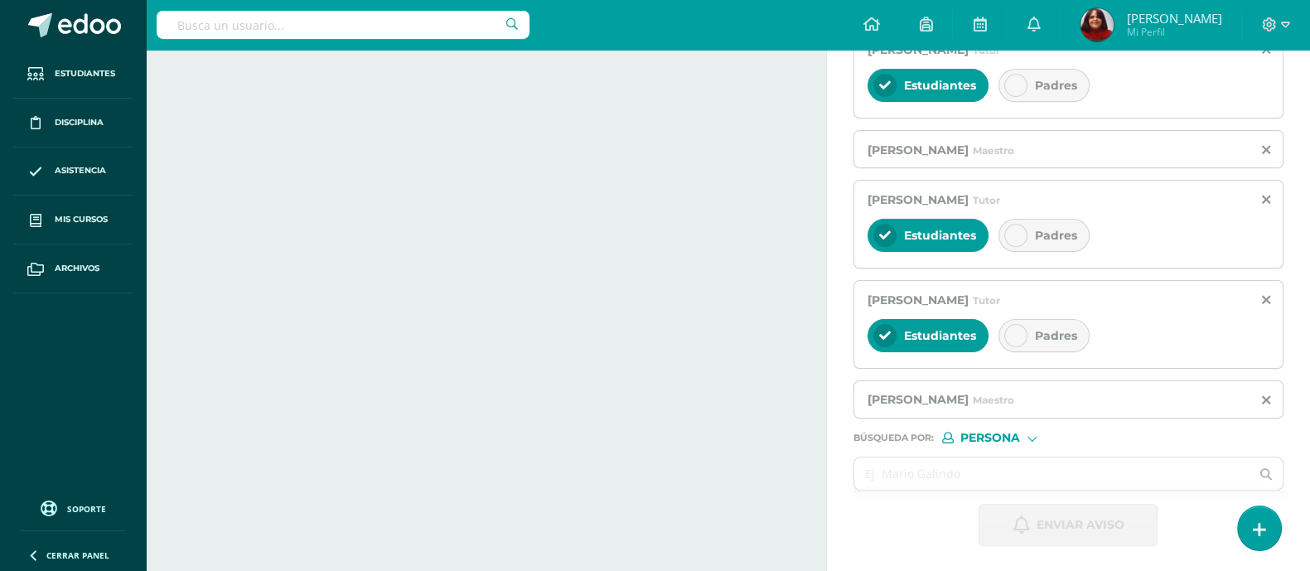
scroll to position [112, 0]
